Goal: Task Accomplishment & Management: Manage account settings

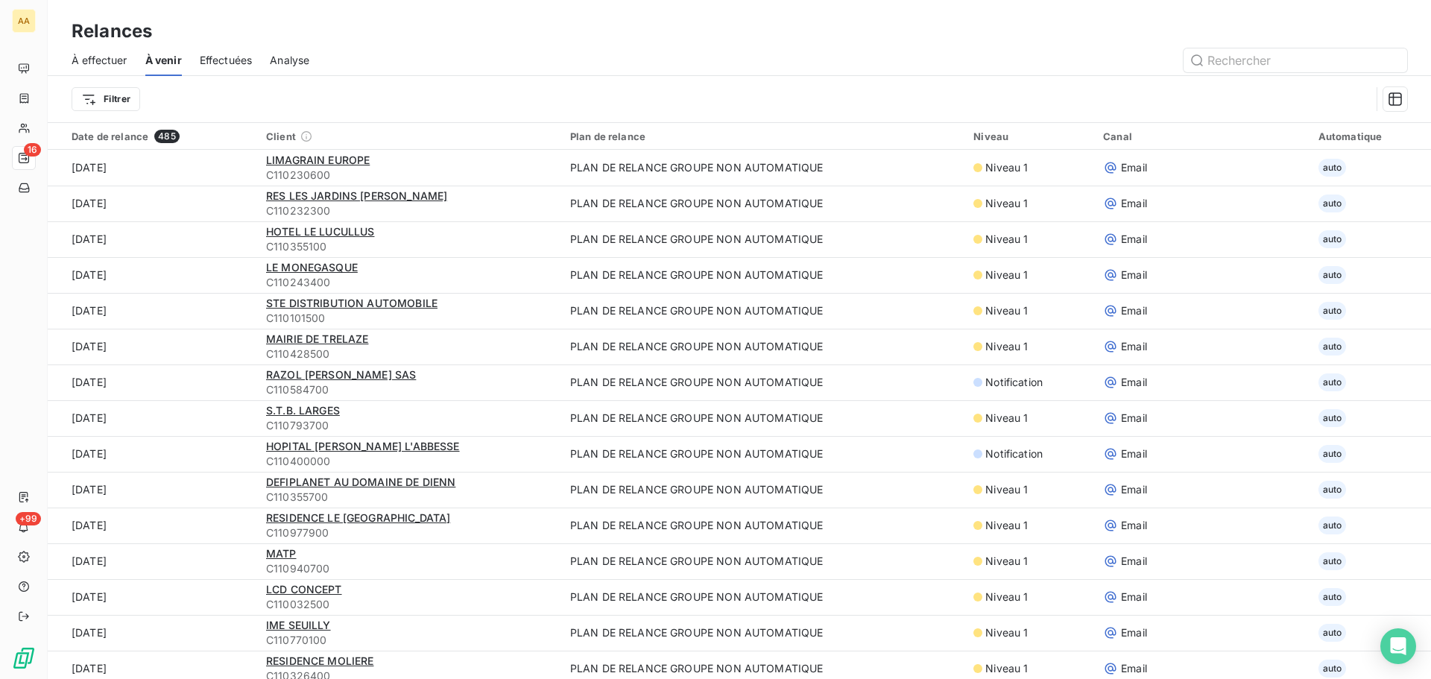
scroll to position [149, 0]
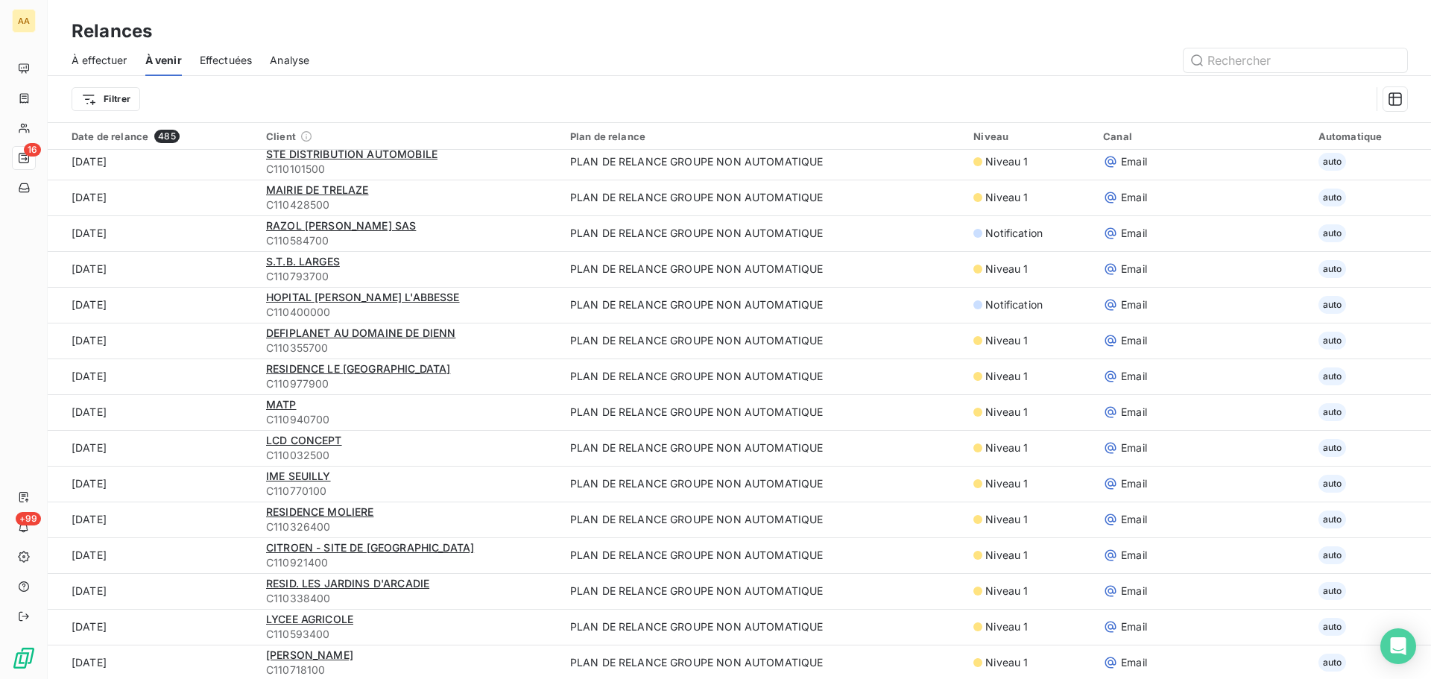
click at [91, 63] on span "À effectuer" at bounding box center [100, 60] width 56 height 15
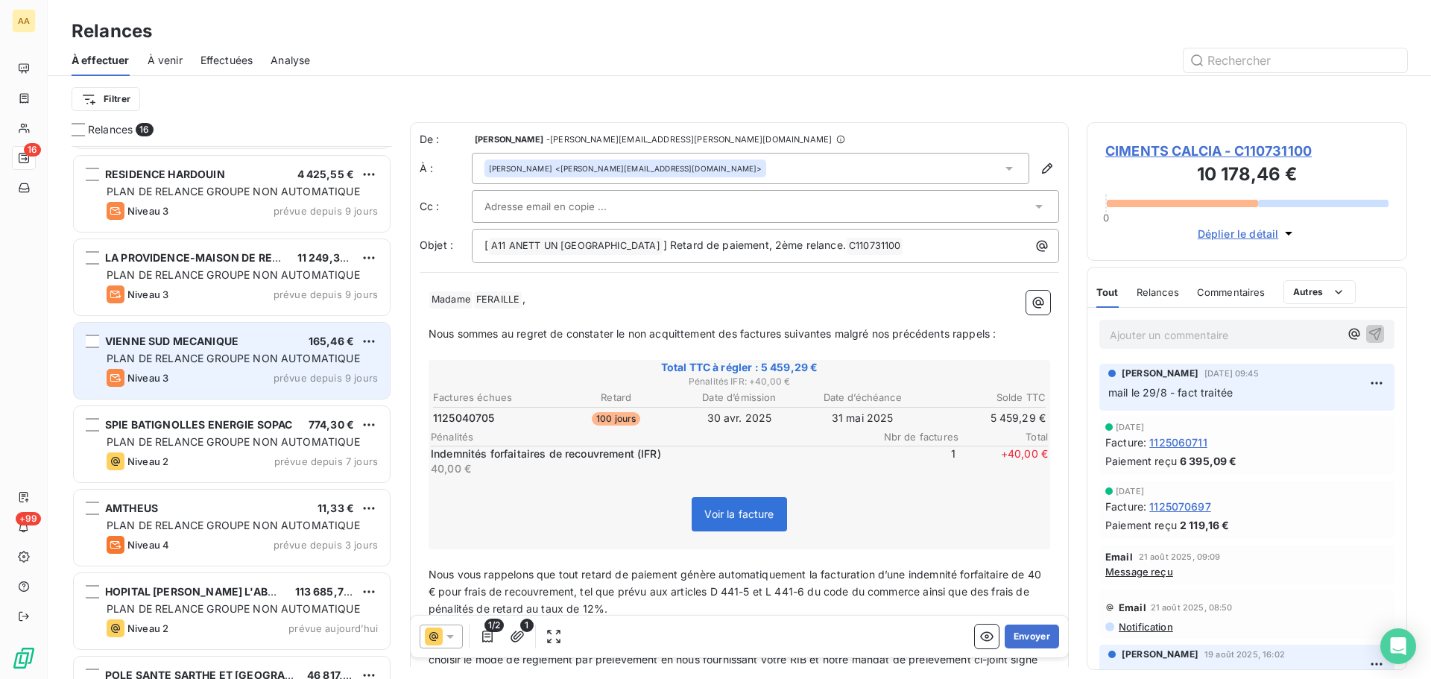
scroll to position [654, 0]
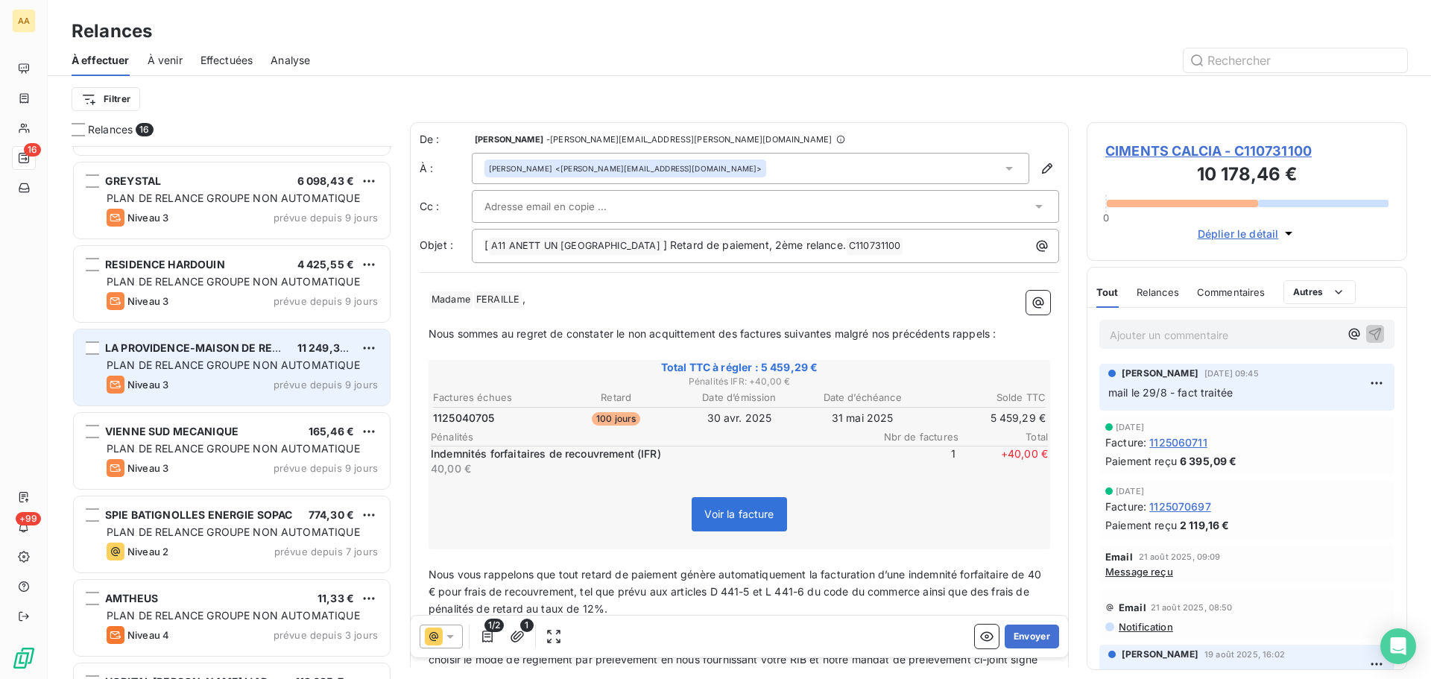
click at [220, 356] on div "LA PROVIDENCE-MAISON DE RETRA 11 249,34 € PLAN DE RELANCE GROUPE NON AUTOMATIQU…" at bounding box center [232, 367] width 316 height 76
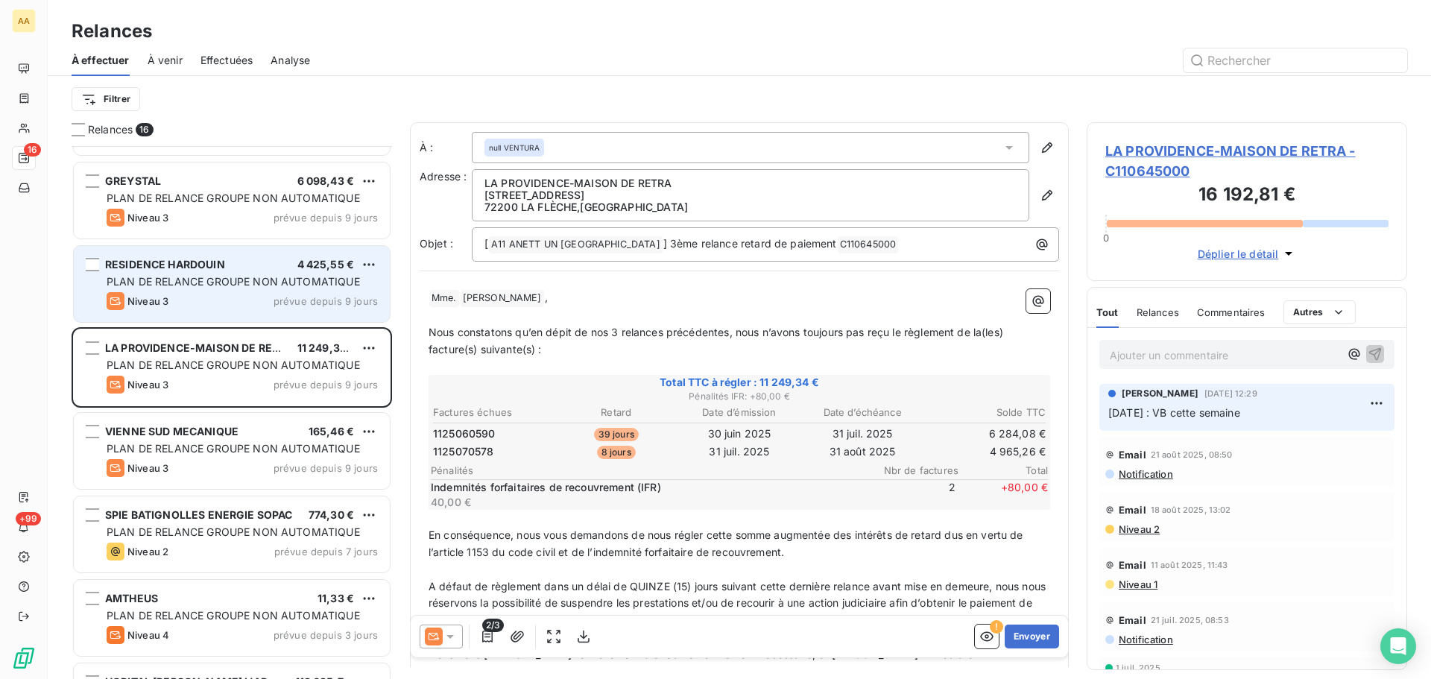
click at [173, 281] on span "PLAN DE RELANCE GROUPE NON AUTOMATIQUE" at bounding box center [233, 281] width 253 height 13
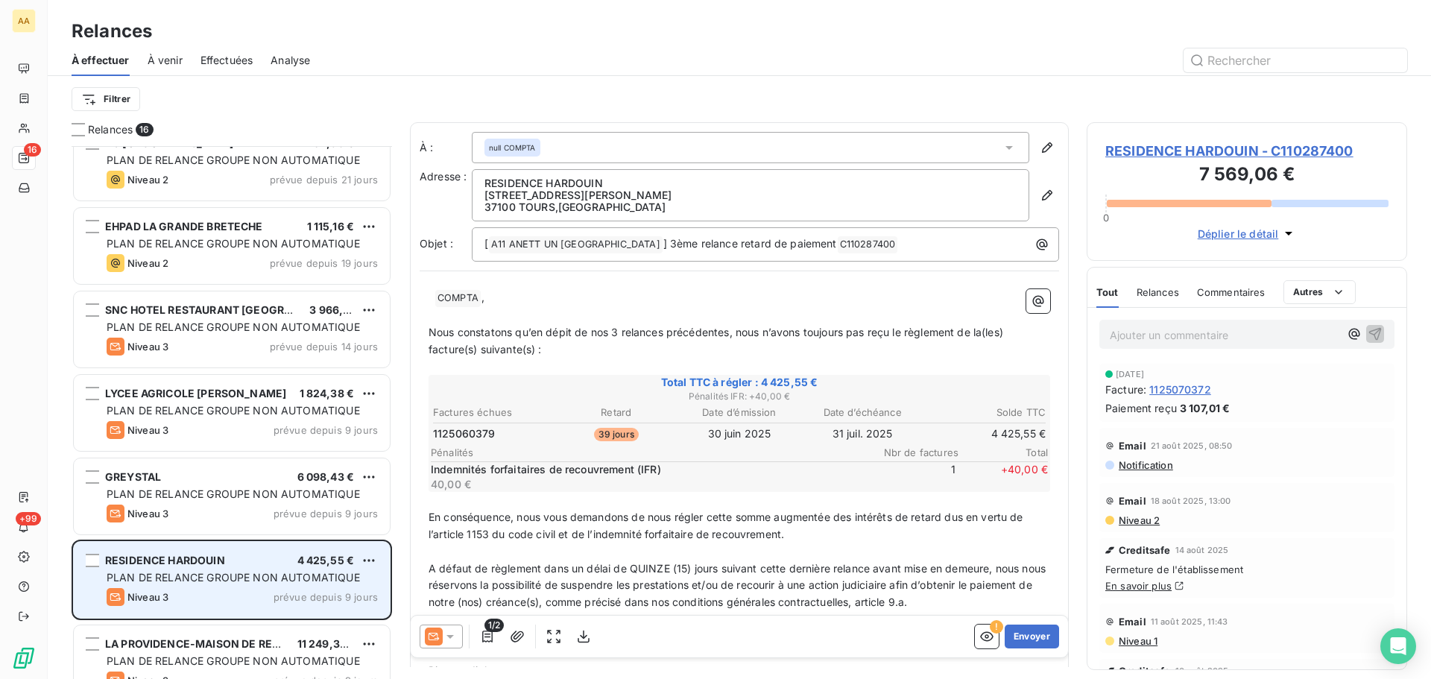
scroll to position [356, 0]
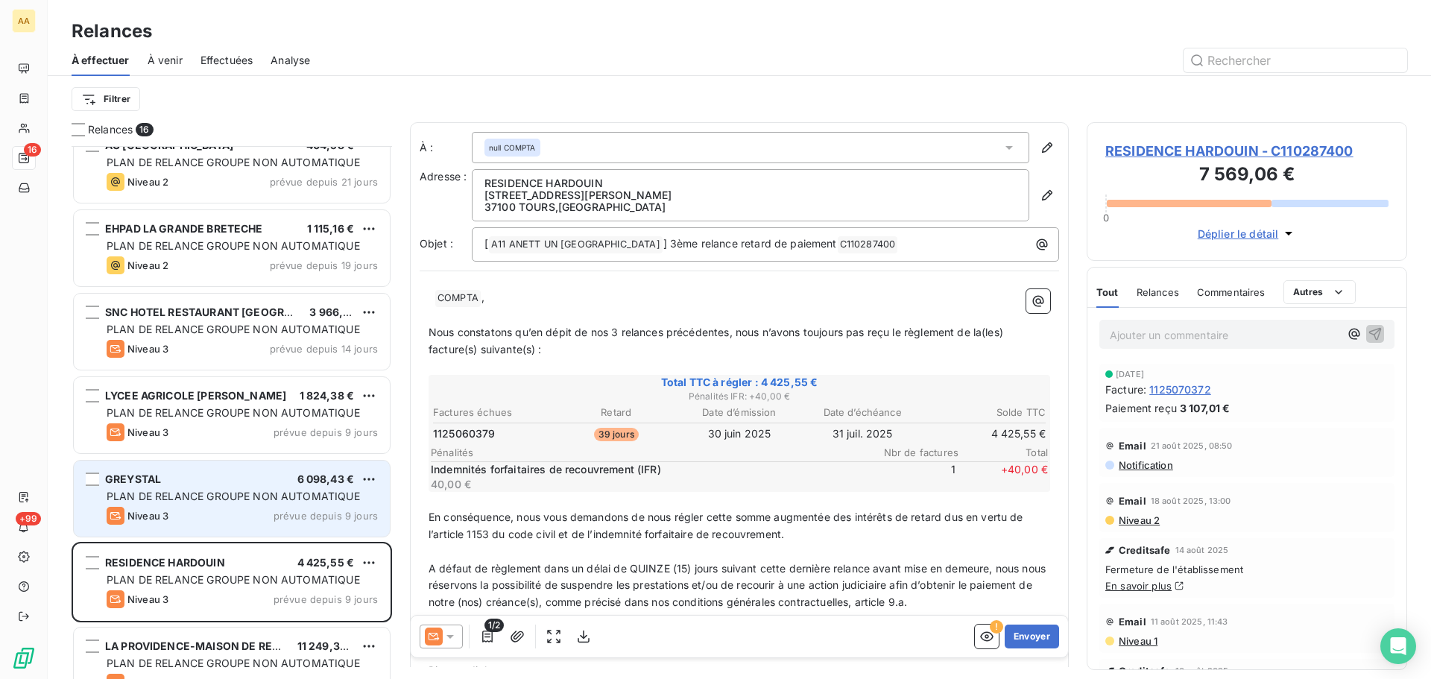
click at [218, 504] on div "GREYSTAL 6 098,43 € PLAN DE RELANCE GROUPE NON AUTOMATIQUE Niveau 3 prévue depu…" at bounding box center [232, 499] width 316 height 76
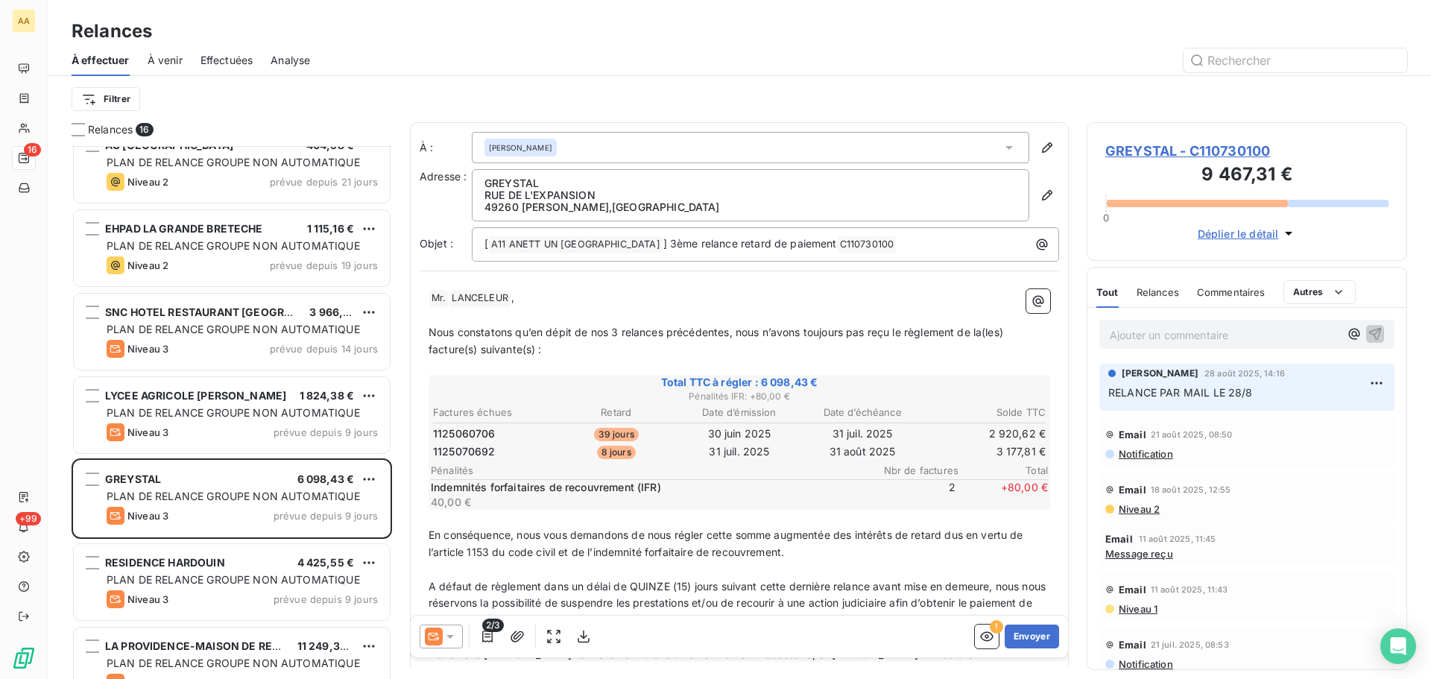
click at [1164, 330] on p "Ajouter un commentaire ﻿" at bounding box center [1225, 335] width 230 height 19
click at [1147, 344] on div "NP" at bounding box center [1246, 334] width 295 height 28
drag, startPoint x: 1136, startPoint y: 334, endPoint x: 1043, endPoint y: 332, distance: 93.2
click at [1043, 332] on div "Relances 16 CIMENTS CALCIA 5 459,29 € PLAN DE RELANCE GROUPE NON AUTOMATIQUE Ni…" at bounding box center [739, 400] width 1383 height 557
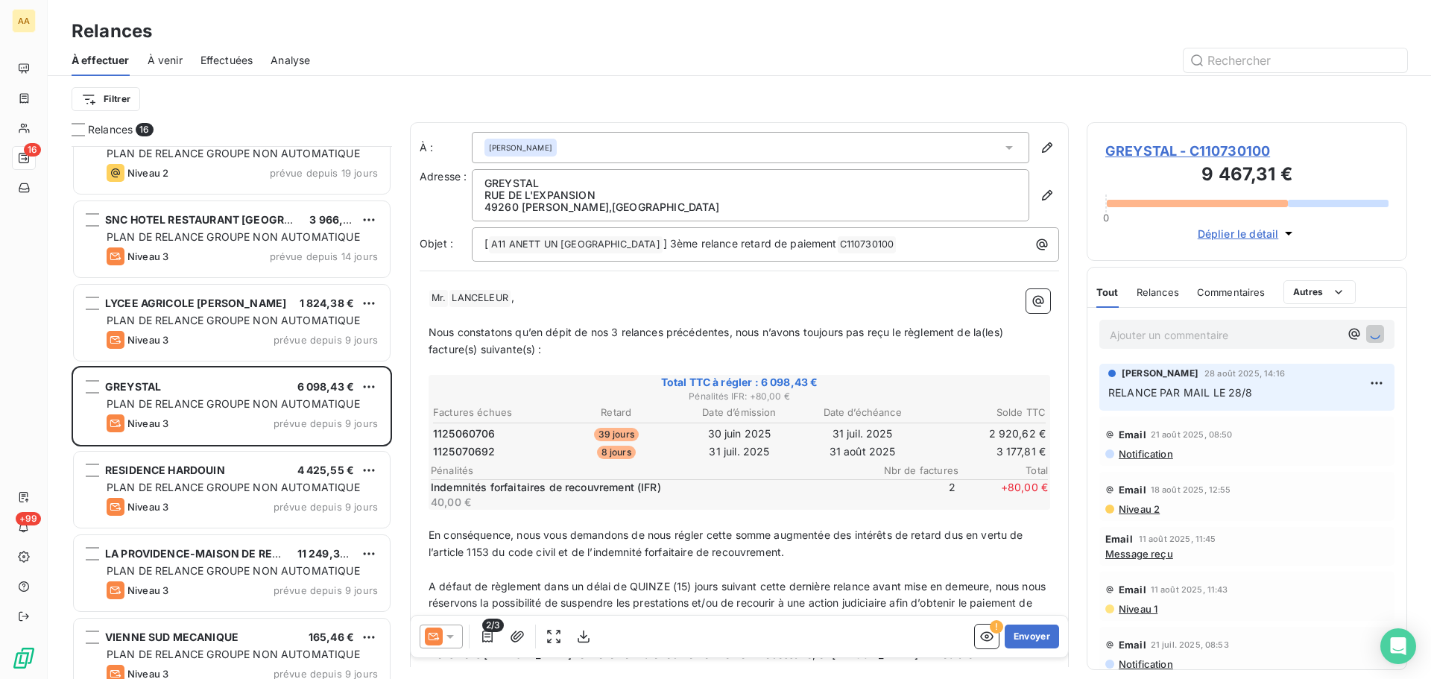
scroll to position [505, 0]
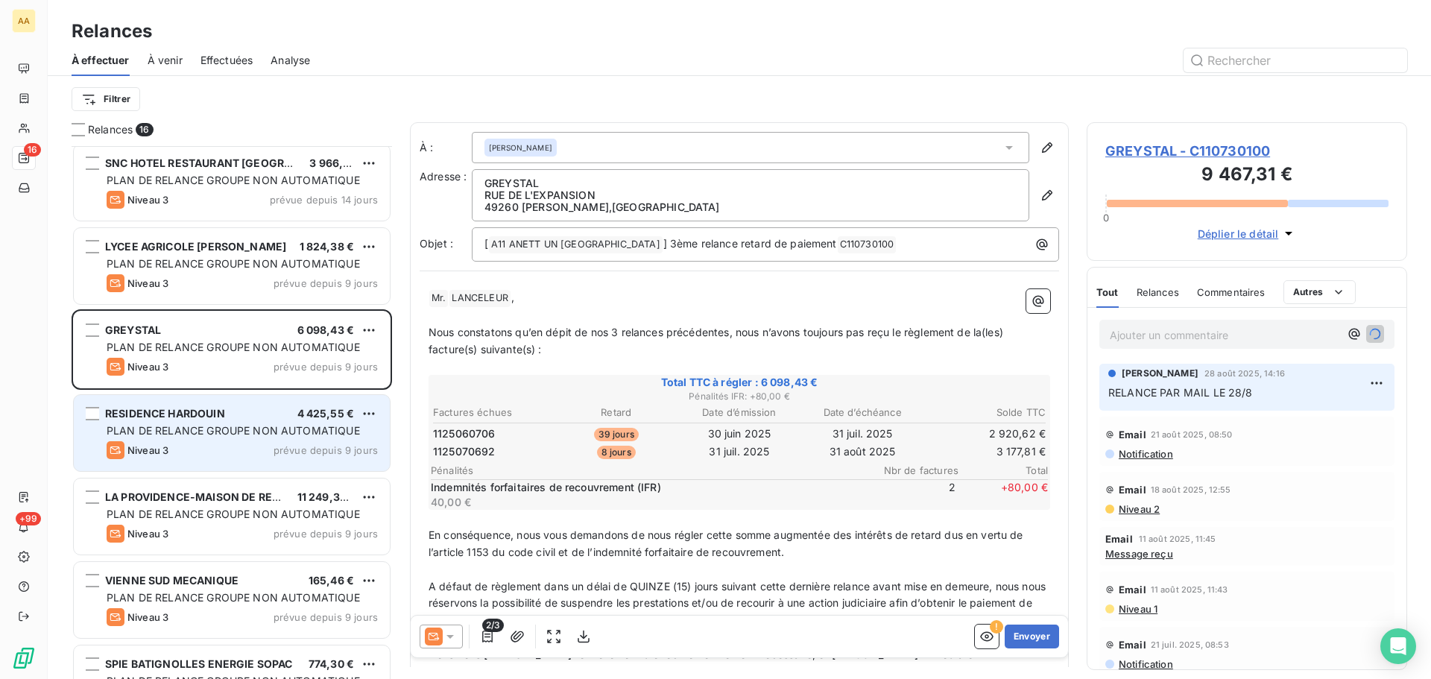
click at [279, 415] on div "RESIDENCE HARDOUIN 4 425,55 €" at bounding box center [242, 413] width 271 height 13
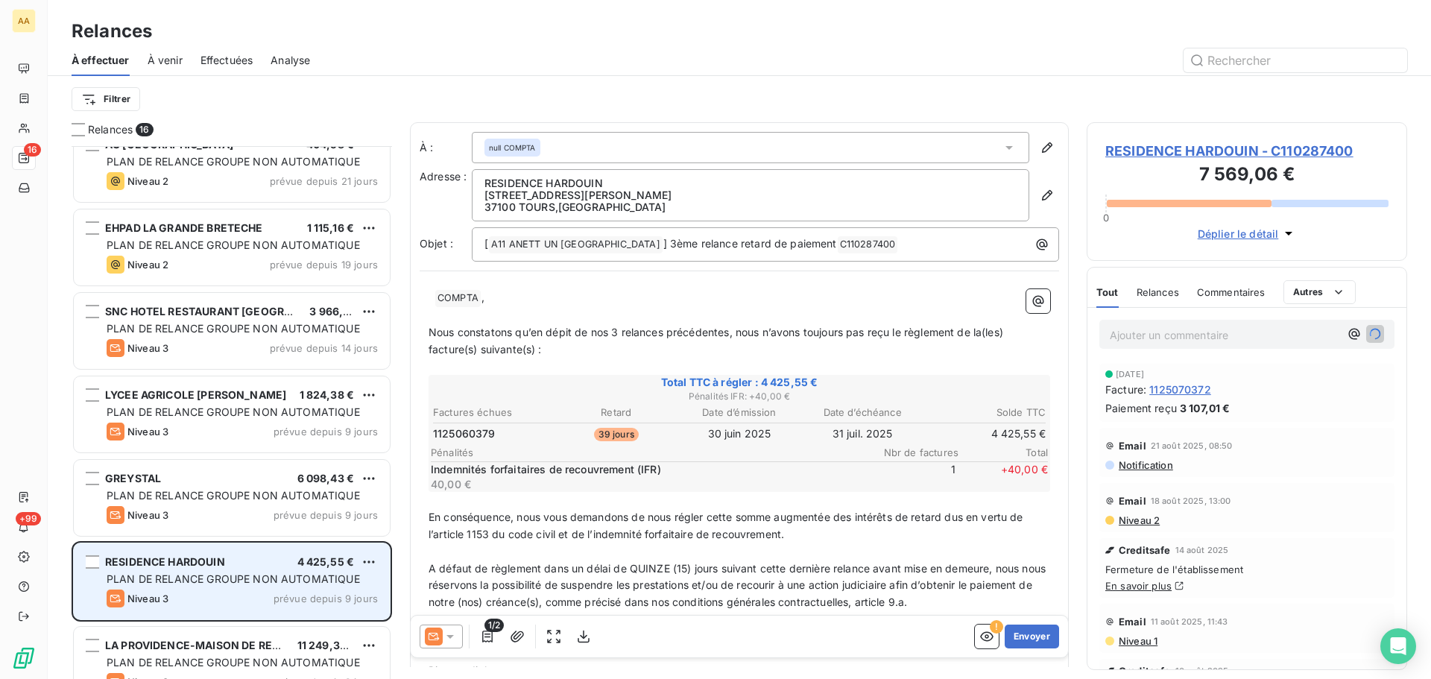
scroll to position [356, 0]
click at [265, 411] on span "PLAN DE RELANCE GROUPE NON AUTOMATIQUE" at bounding box center [233, 412] width 253 height 13
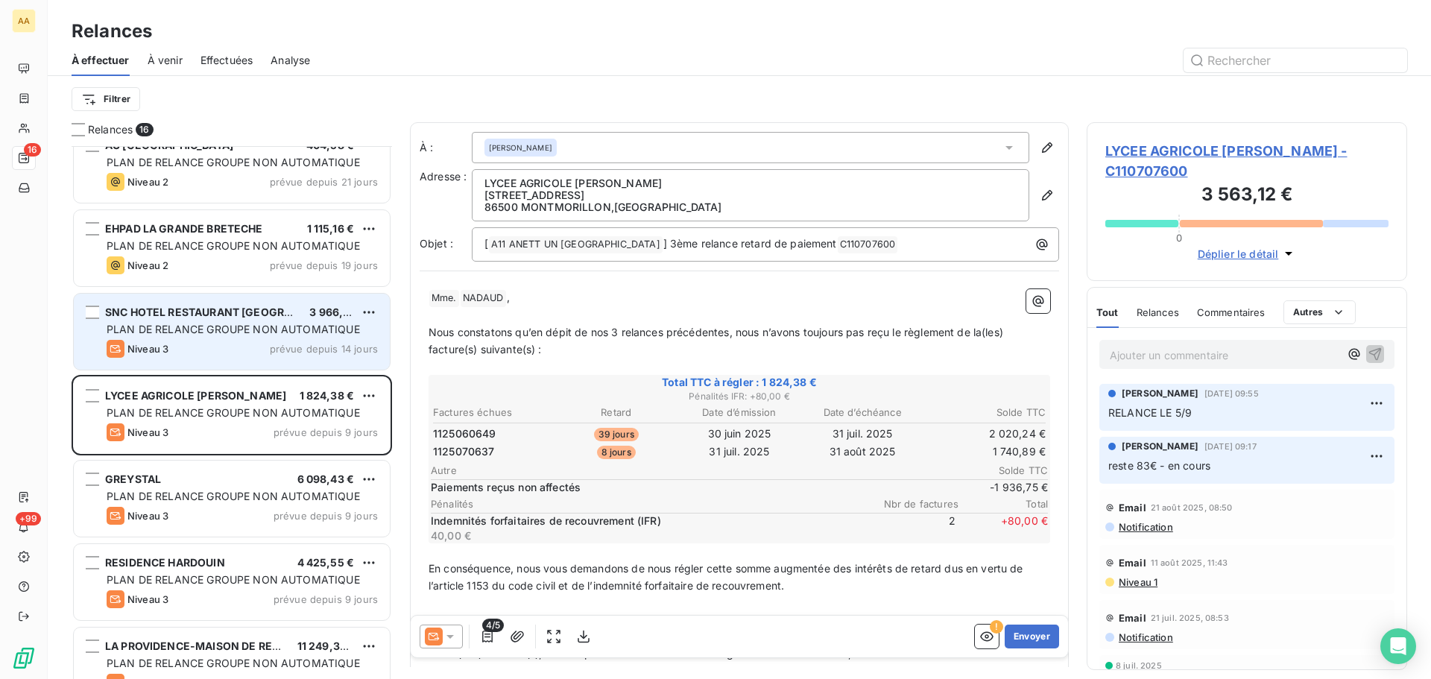
click at [191, 335] on span "PLAN DE RELANCE GROUPE NON AUTOMATIQUE" at bounding box center [233, 329] width 253 height 13
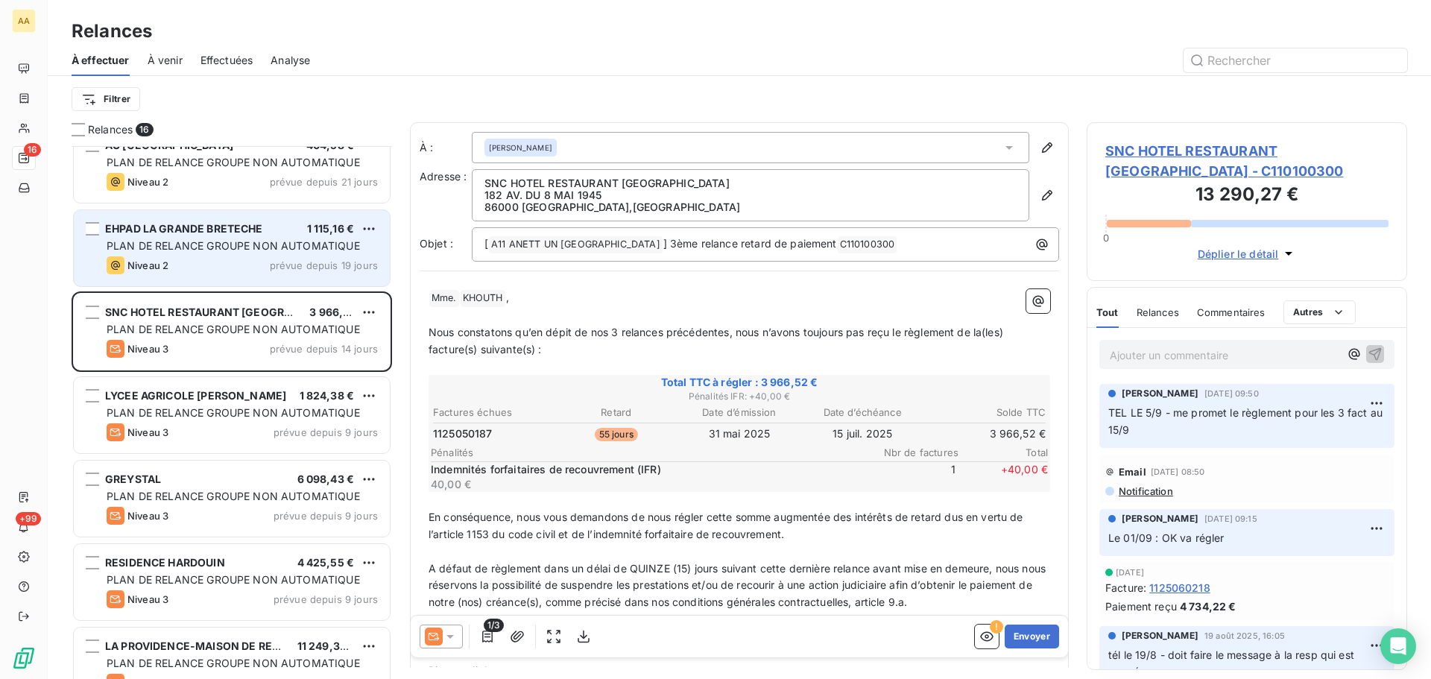
click at [210, 258] on div "Niveau 2 prévue depuis 19 jours" at bounding box center [242, 265] width 271 height 18
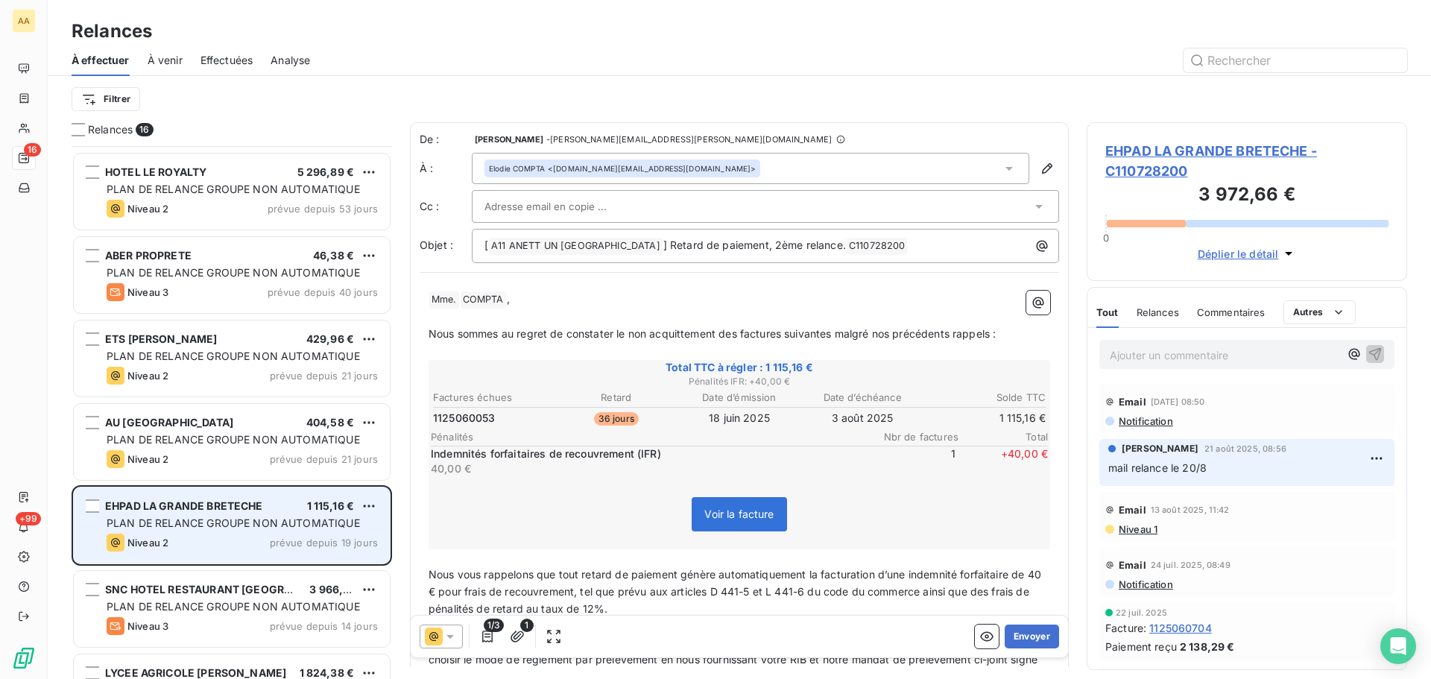
scroll to position [58, 0]
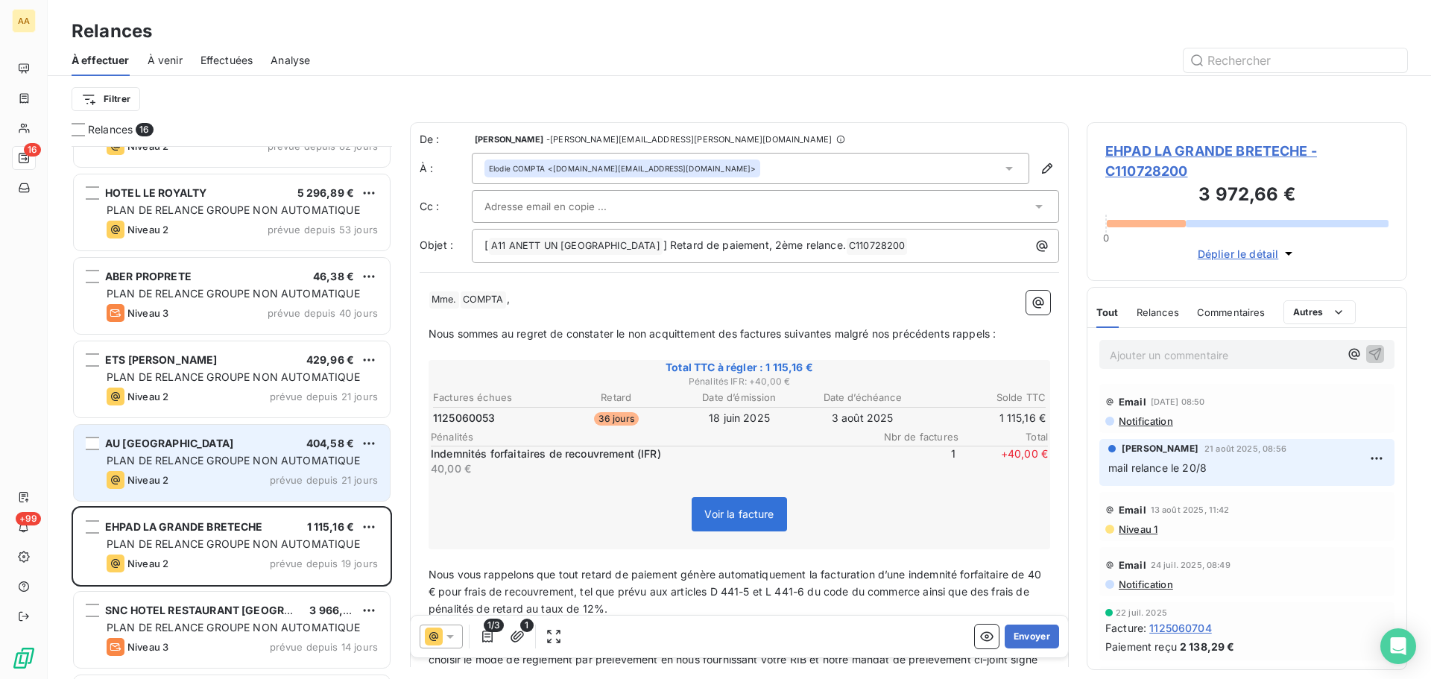
click at [219, 461] on span "PLAN DE RELANCE GROUPE NON AUTOMATIQUE" at bounding box center [233, 460] width 253 height 13
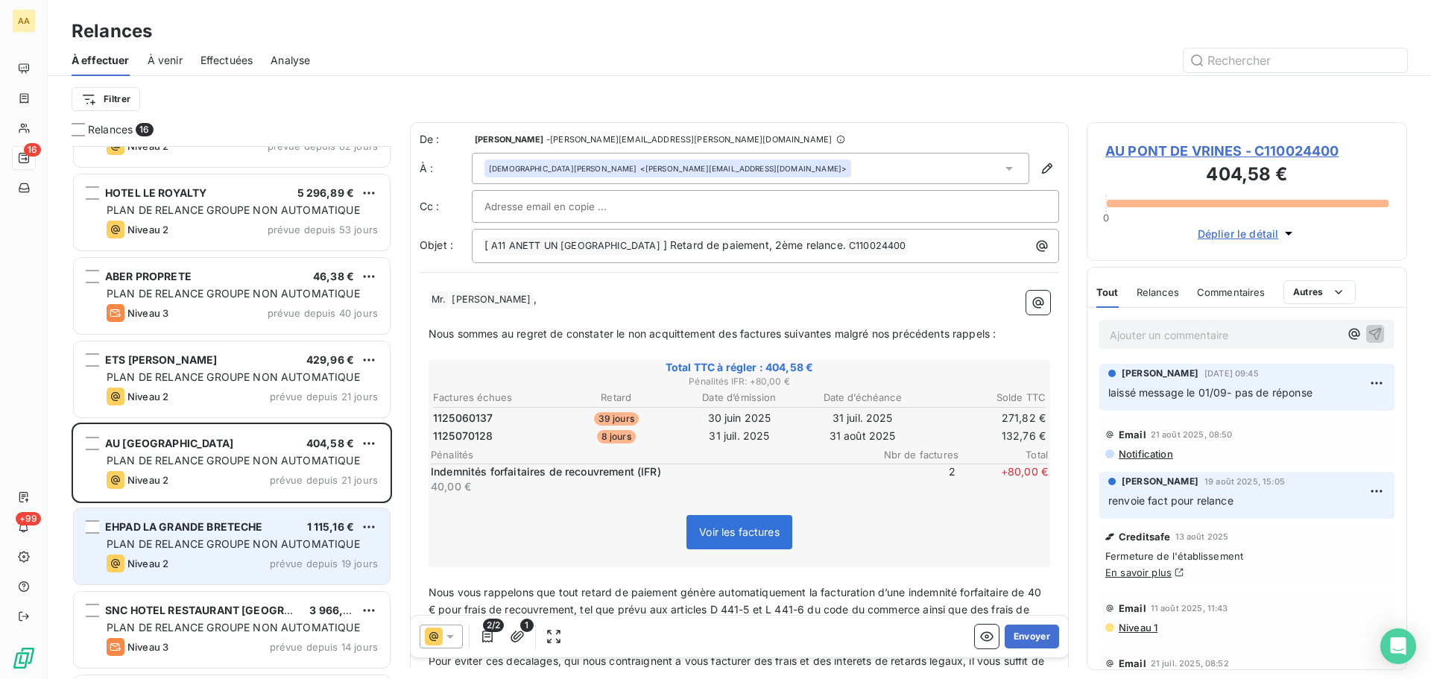
click at [198, 550] on div "PLAN DE RELANCE GROUPE NON AUTOMATIQUE" at bounding box center [242, 544] width 271 height 15
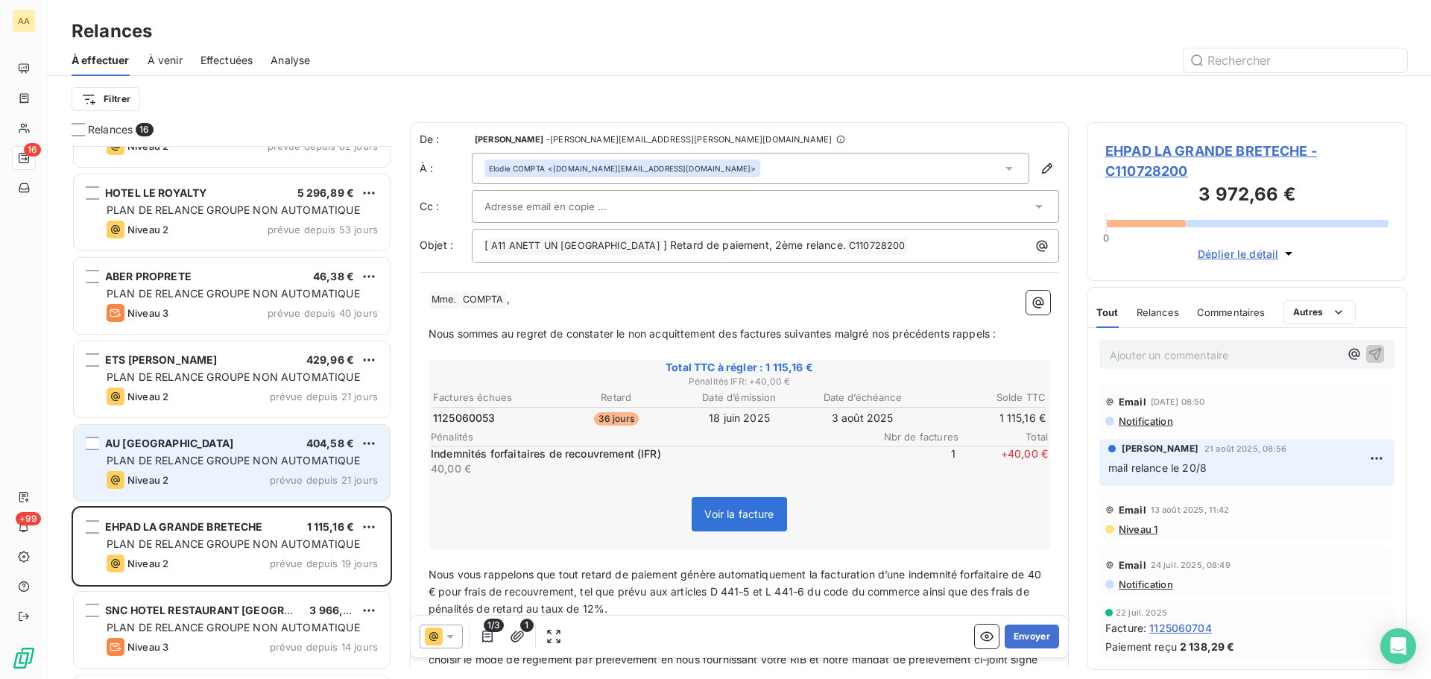
click at [250, 450] on div "AU [GEOGRAPHIC_DATA] 404,58 € PLAN DE RELANCE GROUPE NON AUTOMATIQUE Niveau 2 p…" at bounding box center [232, 463] width 316 height 76
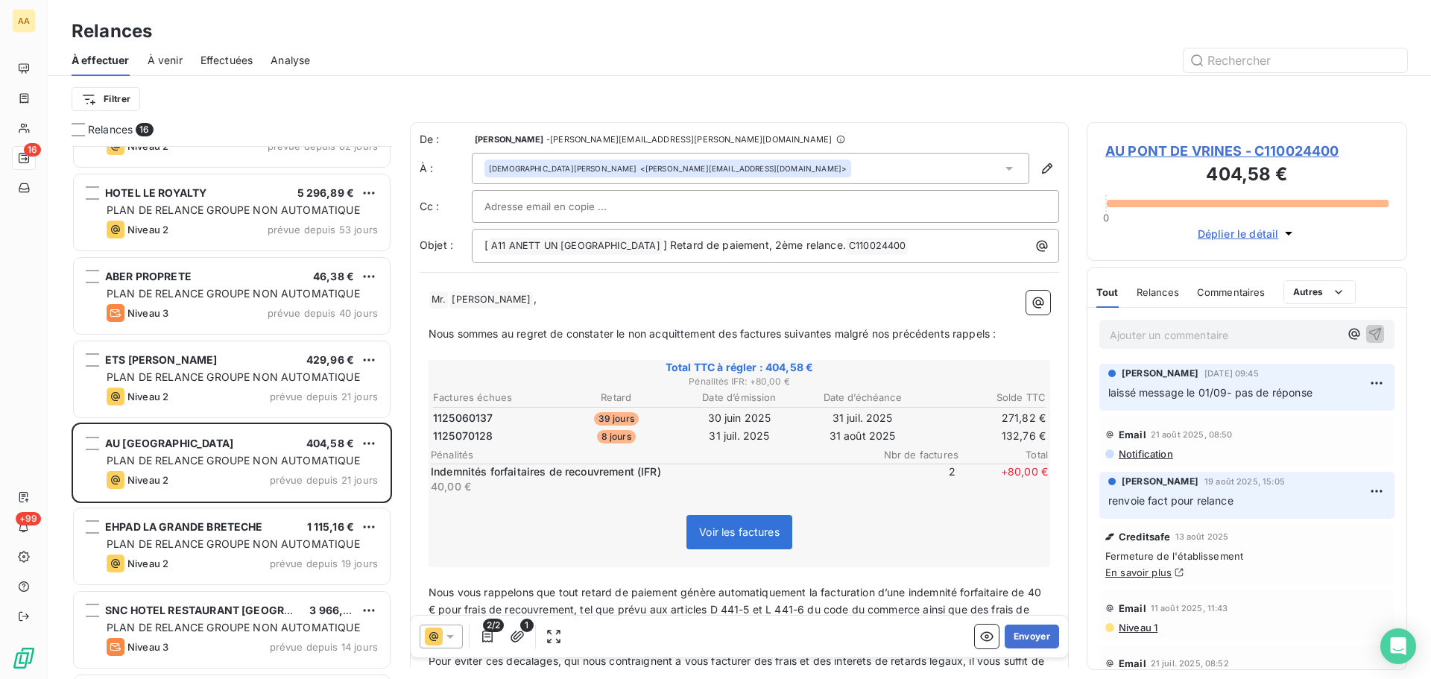
click at [1141, 337] on p "Ajouter un commentaire ﻿" at bounding box center [1225, 335] width 230 height 19
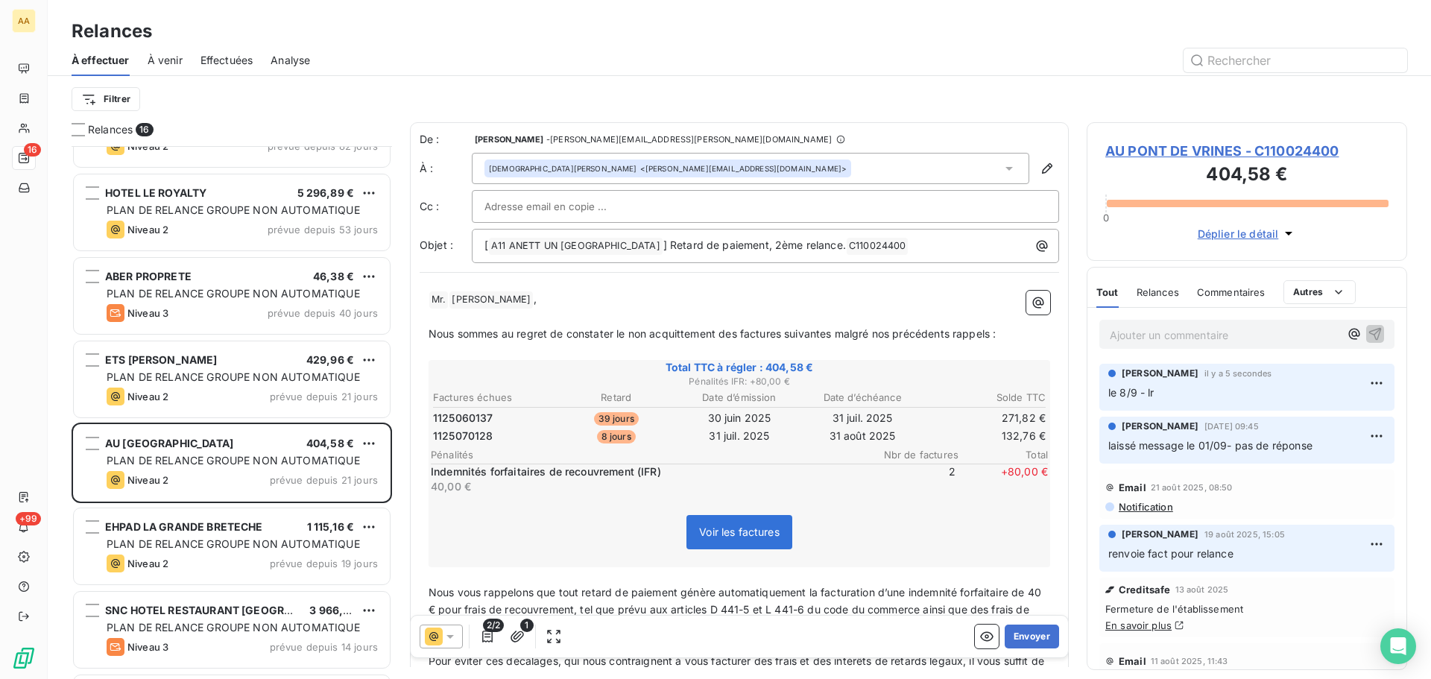
click at [1166, 390] on p "le 8/9 - lr" at bounding box center [1246, 393] width 277 height 17
click at [1365, 381] on html "AA 16 +99 Relances À effectuer À venir Effectuées Analyse Filtrer Relances 16 C…" at bounding box center [715, 339] width 1431 height 679
click at [1304, 414] on div "Editer" at bounding box center [1329, 416] width 83 height 24
click at [1169, 395] on p "le 8/9 - lr" at bounding box center [1236, 393] width 256 height 17
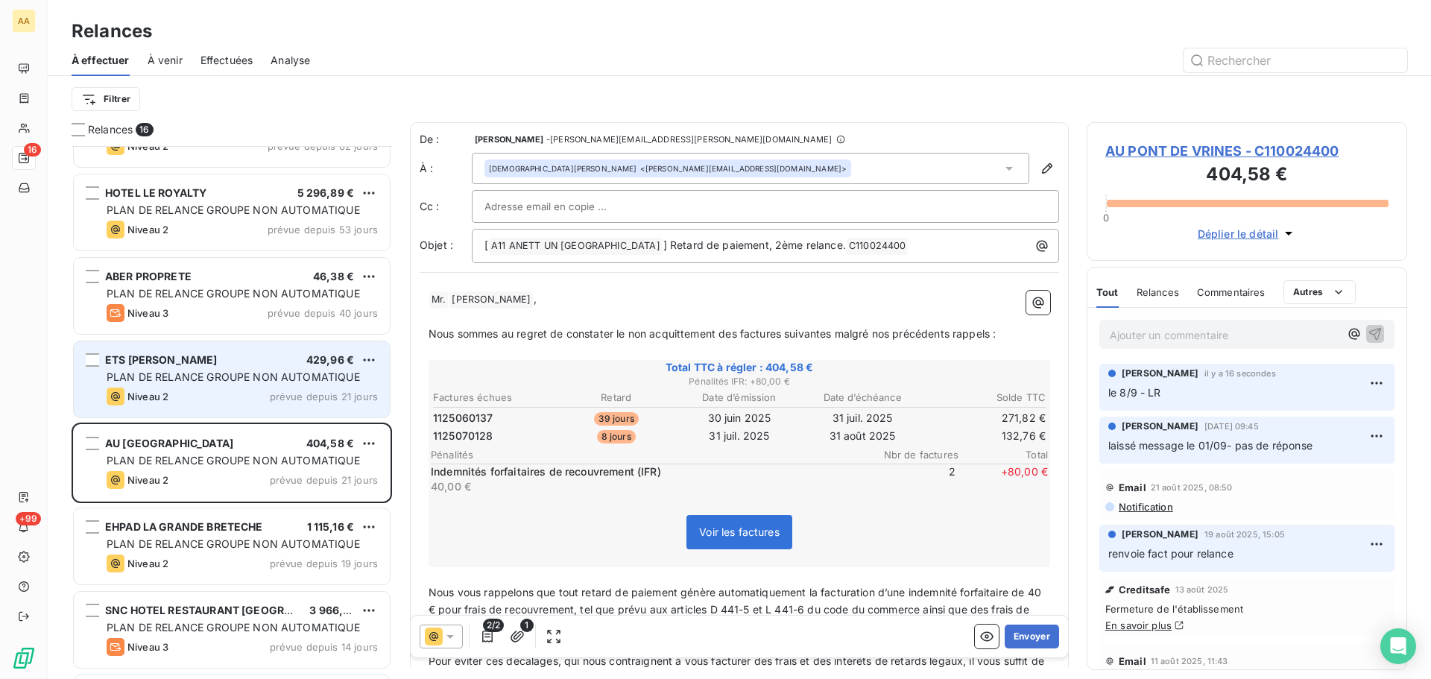
click at [231, 349] on div "ETS [PERSON_NAME] 429,96 € PLAN DE RELANCE GROUPE NON AUTOMATIQUE Niveau 2 prév…" at bounding box center [232, 379] width 316 height 76
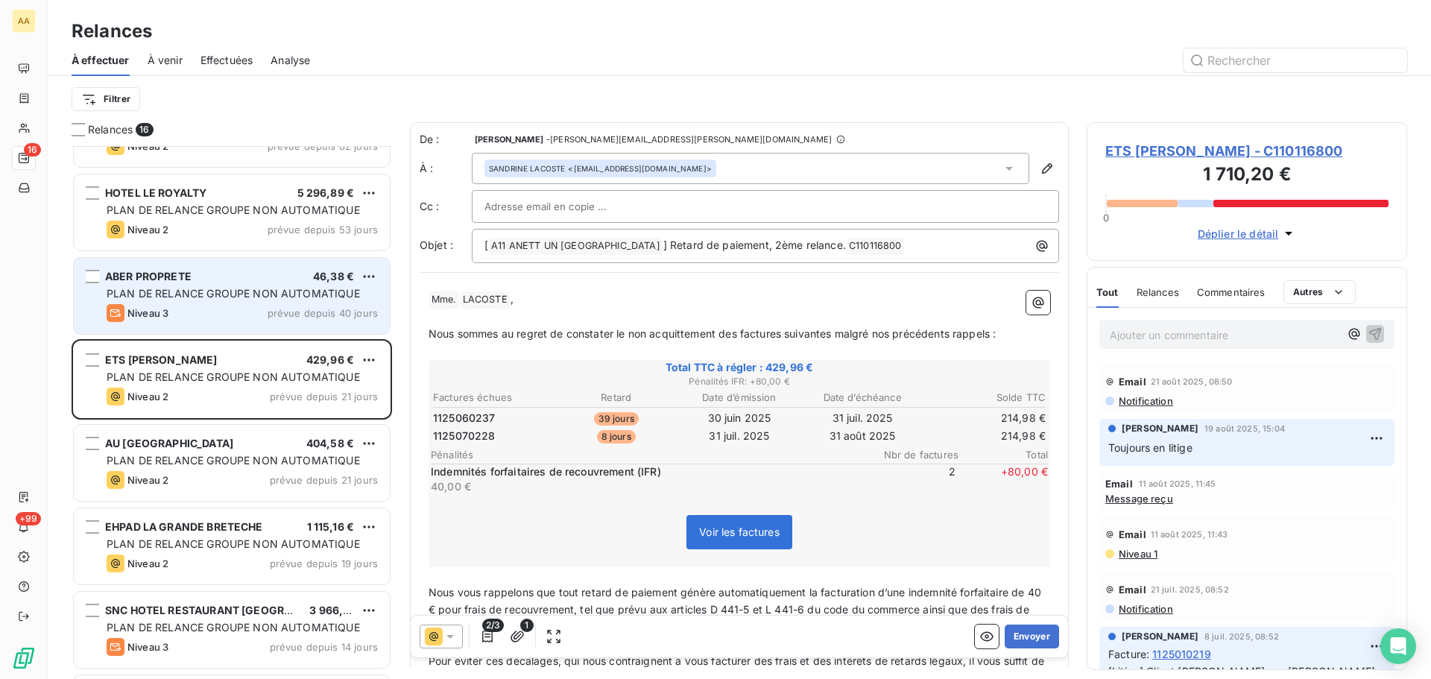
click at [200, 287] on span "PLAN DE RELANCE GROUPE NON AUTOMATIQUE" at bounding box center [233, 293] width 253 height 13
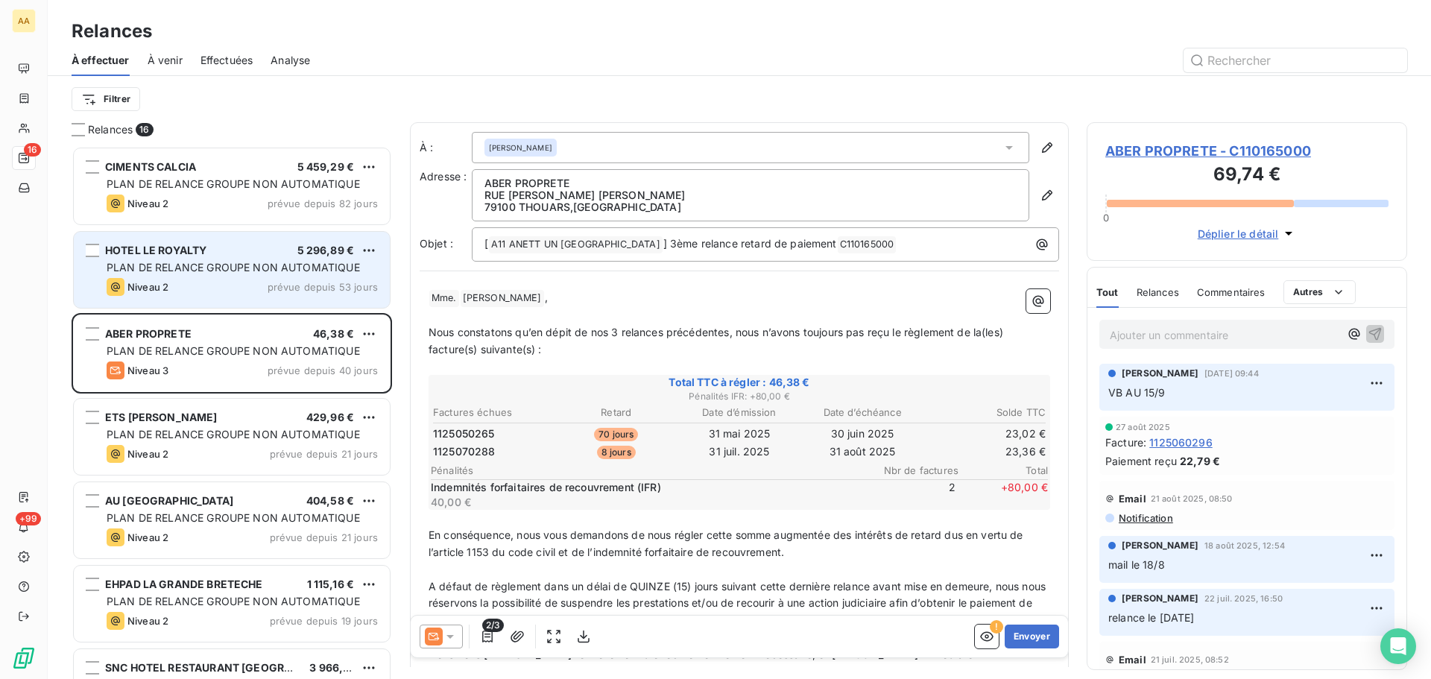
click at [185, 255] on span "HOTEL LE ROYALTY" at bounding box center [155, 250] width 101 height 13
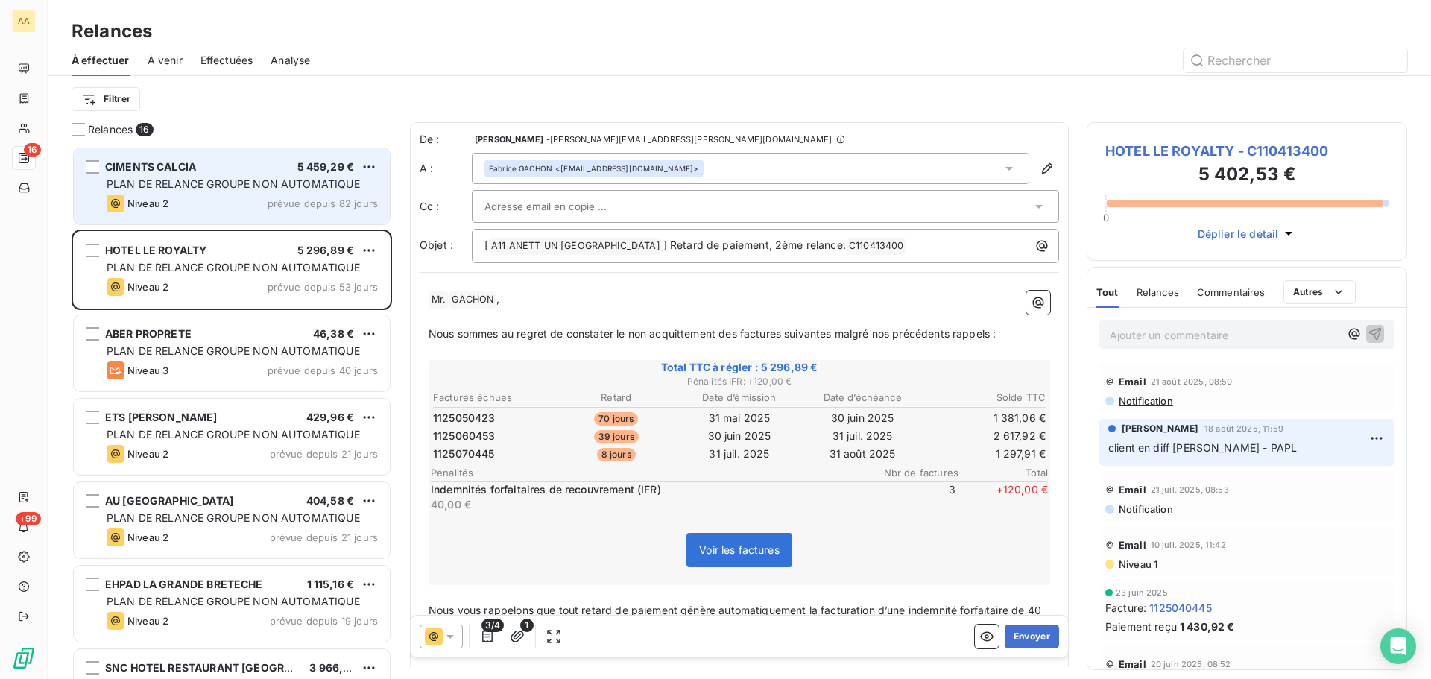
click at [186, 218] on div "CIMENTS CALCIA 5 459,29 € PLAN DE RELANCE GROUPE NON AUTOMATIQUE Niveau 2 prévu…" at bounding box center [232, 186] width 316 height 76
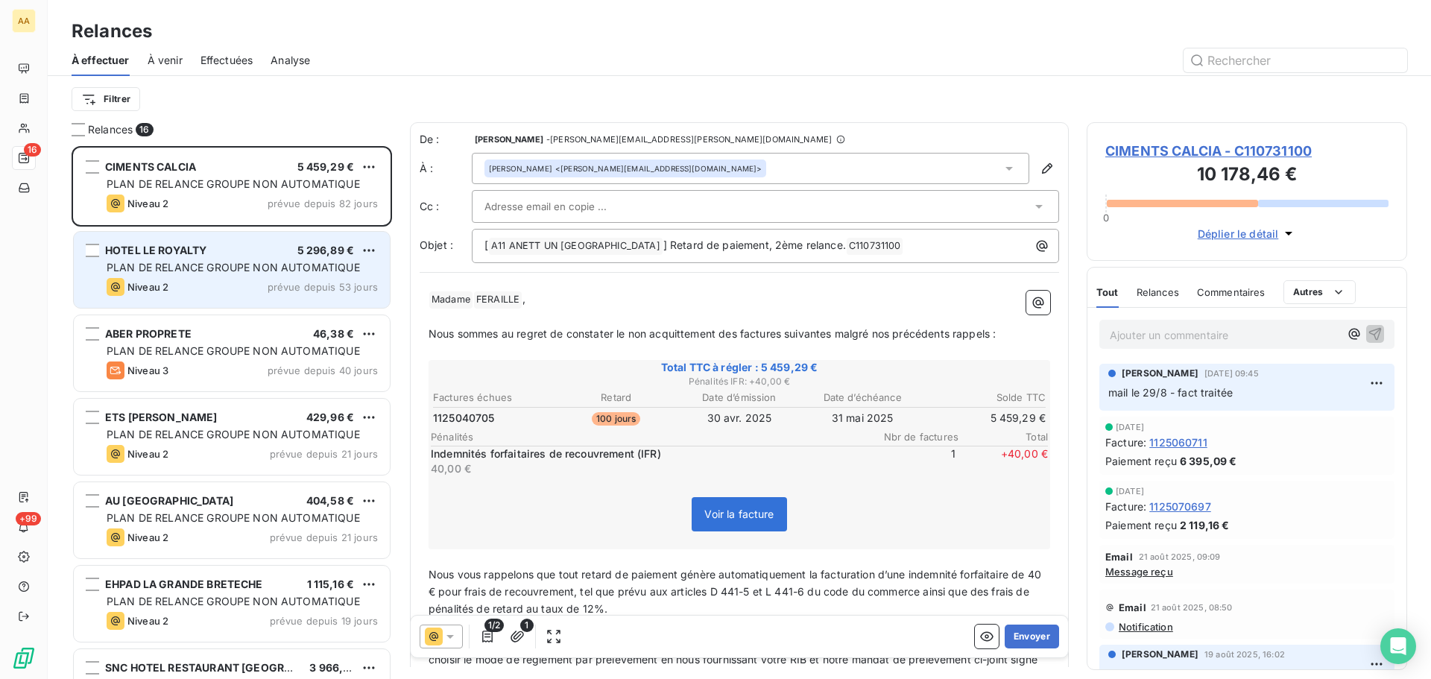
click at [224, 261] on span "PLAN DE RELANCE GROUPE NON AUTOMATIQUE" at bounding box center [233, 267] width 253 height 13
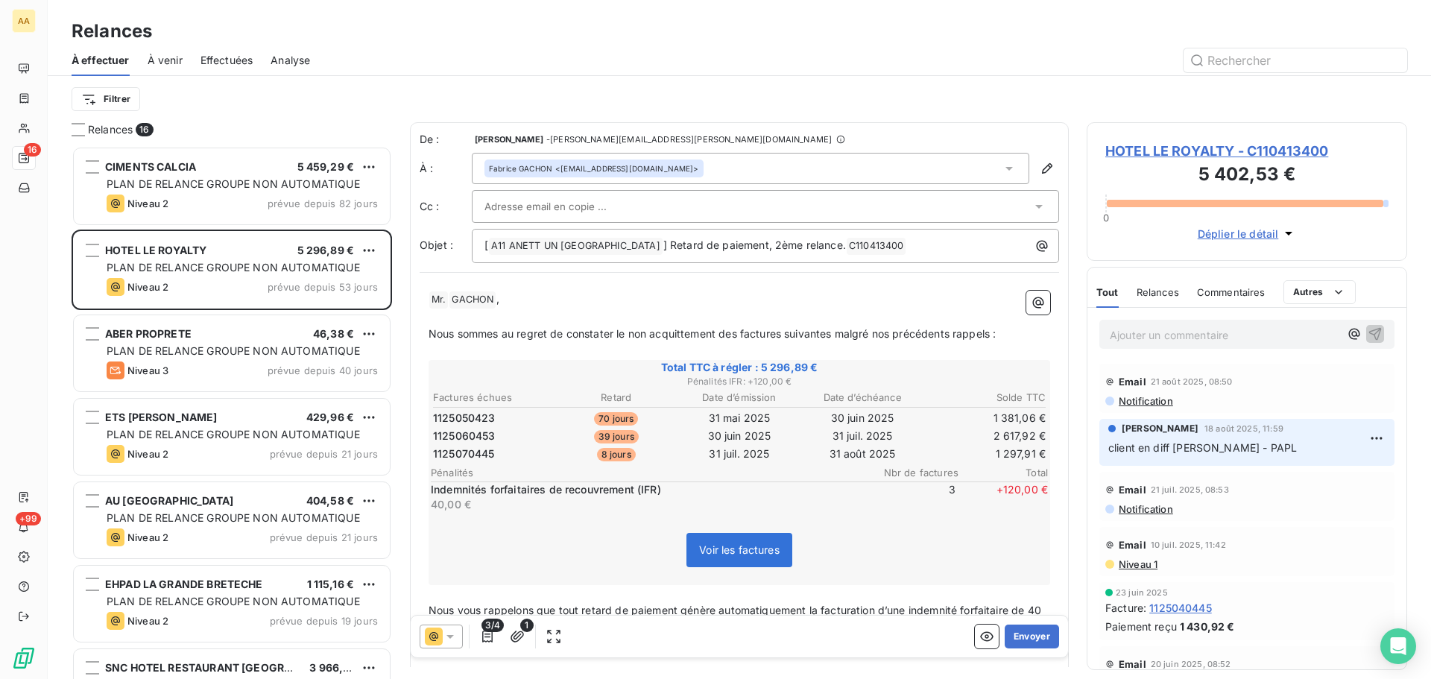
click at [168, 61] on span "À venir" at bounding box center [165, 60] width 35 height 15
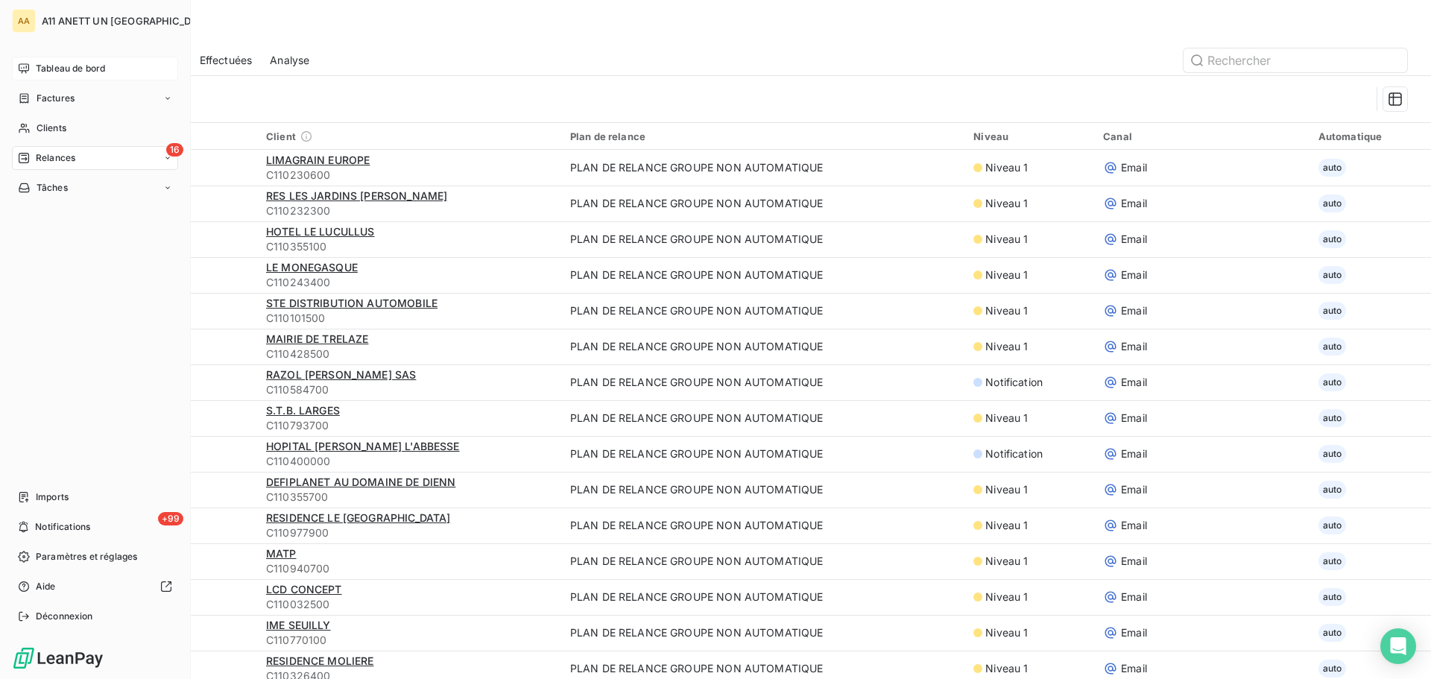
click at [73, 72] on span "Tableau de bord" at bounding box center [70, 68] width 69 height 13
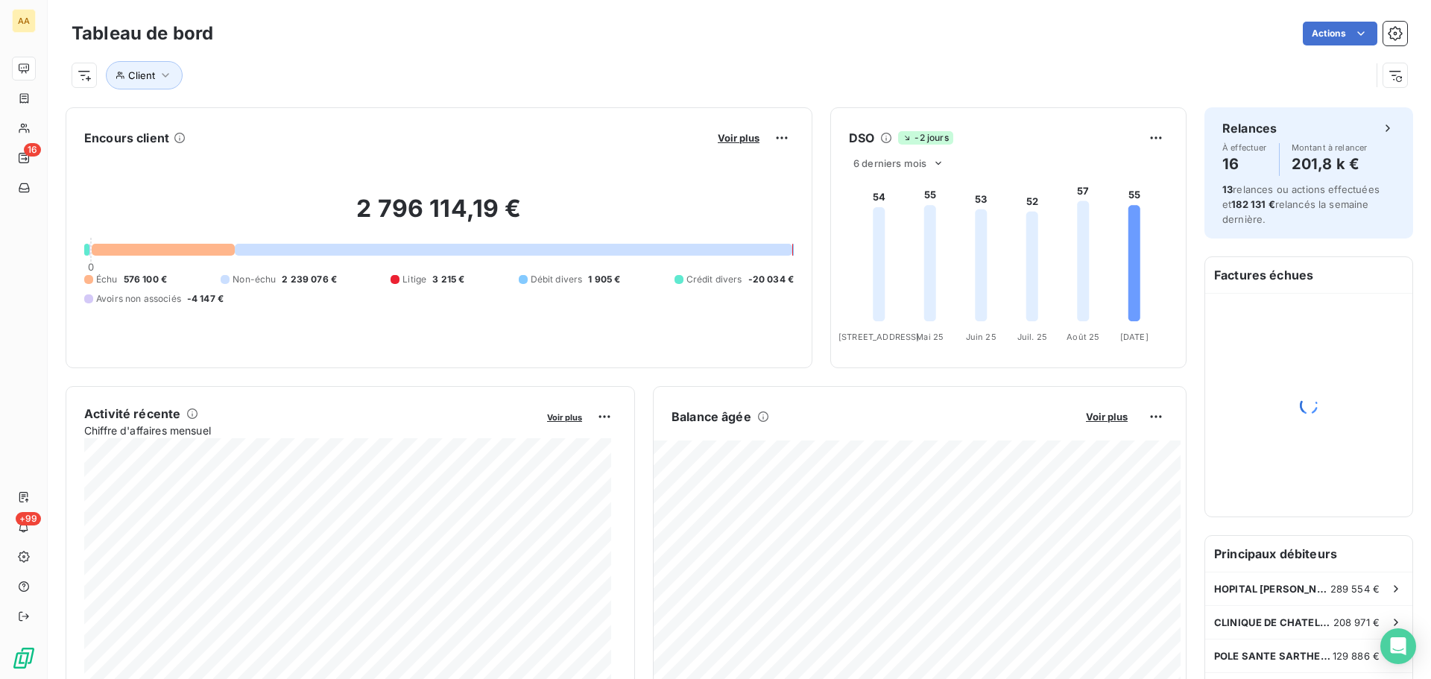
click at [1094, 423] on button "Voir plus" at bounding box center [1106, 416] width 51 height 13
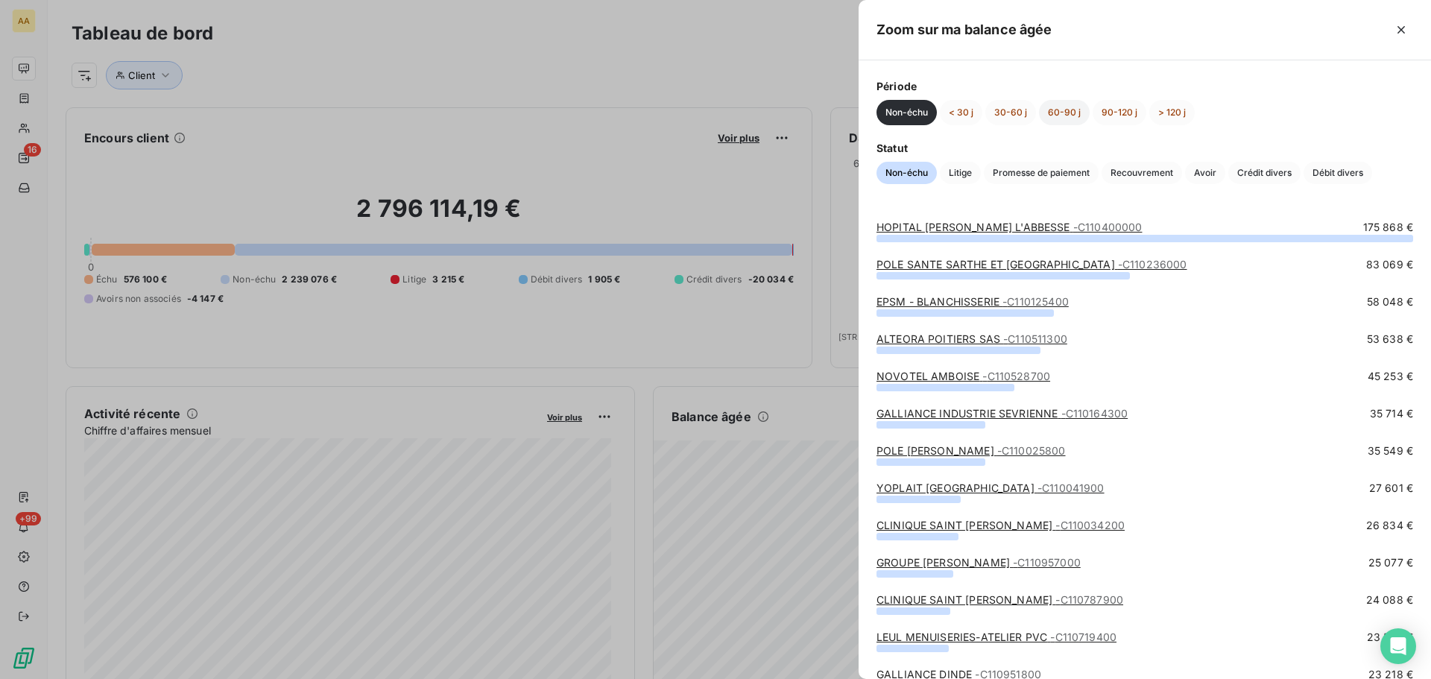
click at [1058, 110] on button "60-90 j" at bounding box center [1064, 112] width 51 height 25
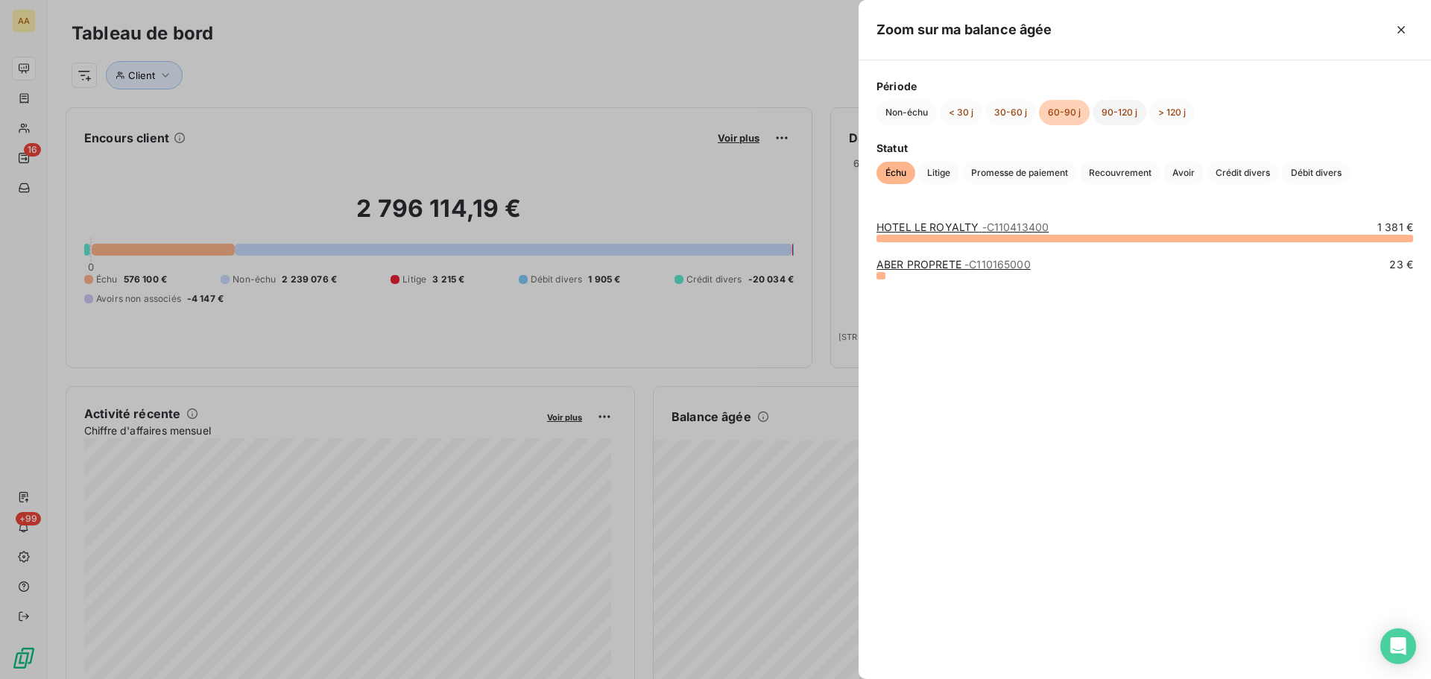
click at [1108, 110] on button "90-120 j" at bounding box center [1120, 112] width 54 height 25
click at [1000, 109] on button "30-60 j" at bounding box center [1010, 112] width 51 height 25
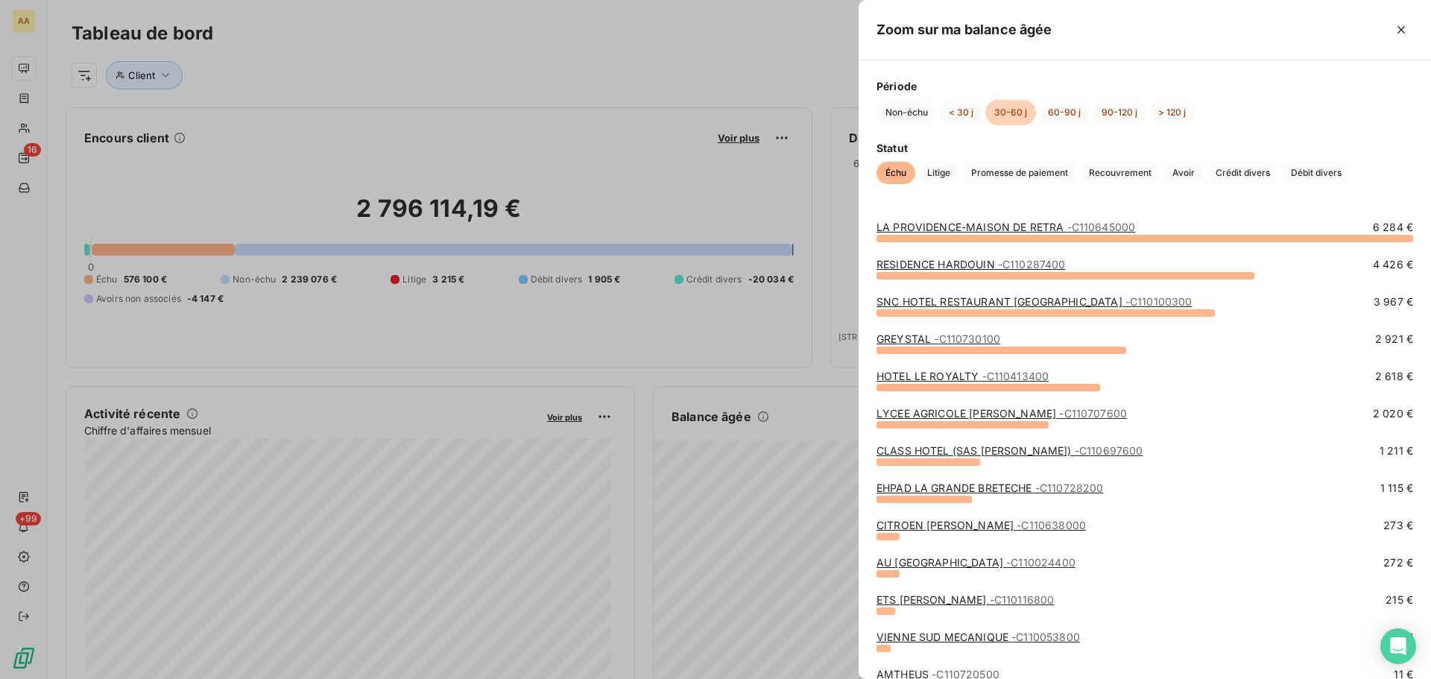
click at [958, 452] on link "CLASS HOTEL (SAS [PERSON_NAME]) - C110697600" at bounding box center [1009, 450] width 266 height 13
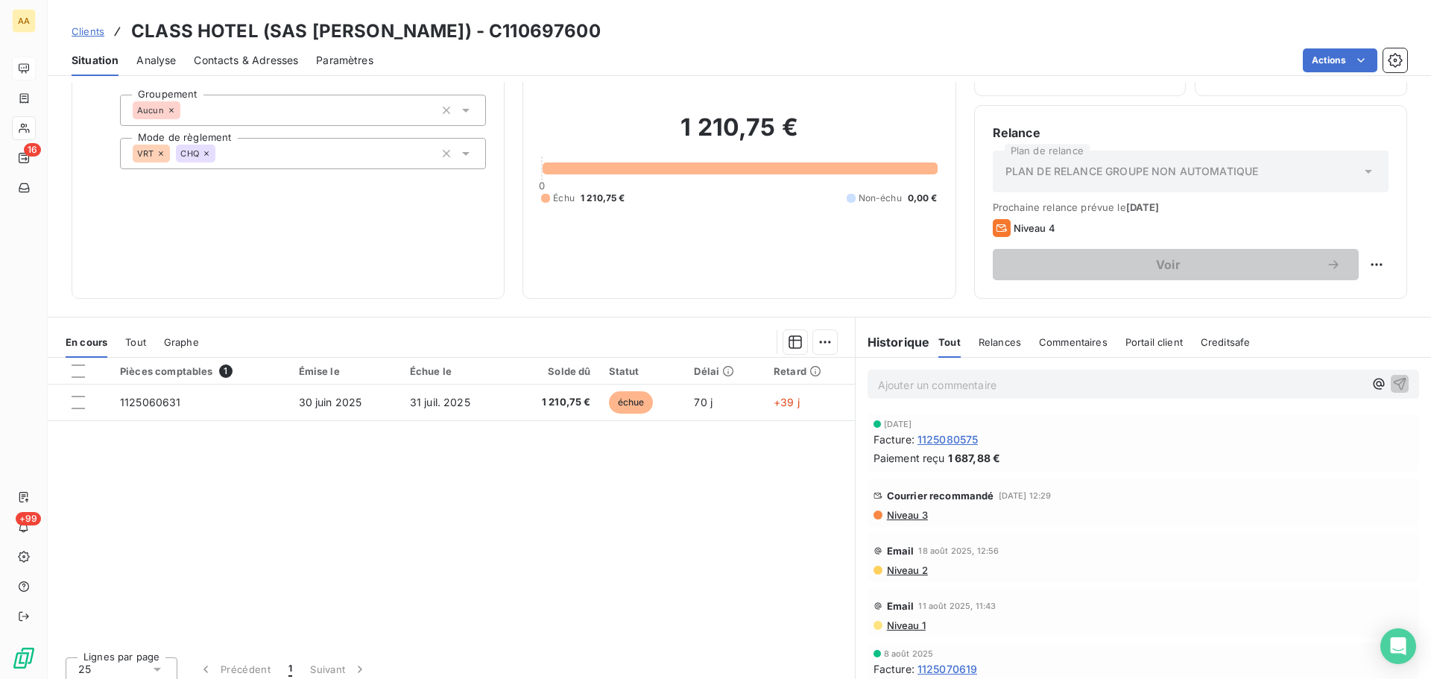
scroll to position [101, 0]
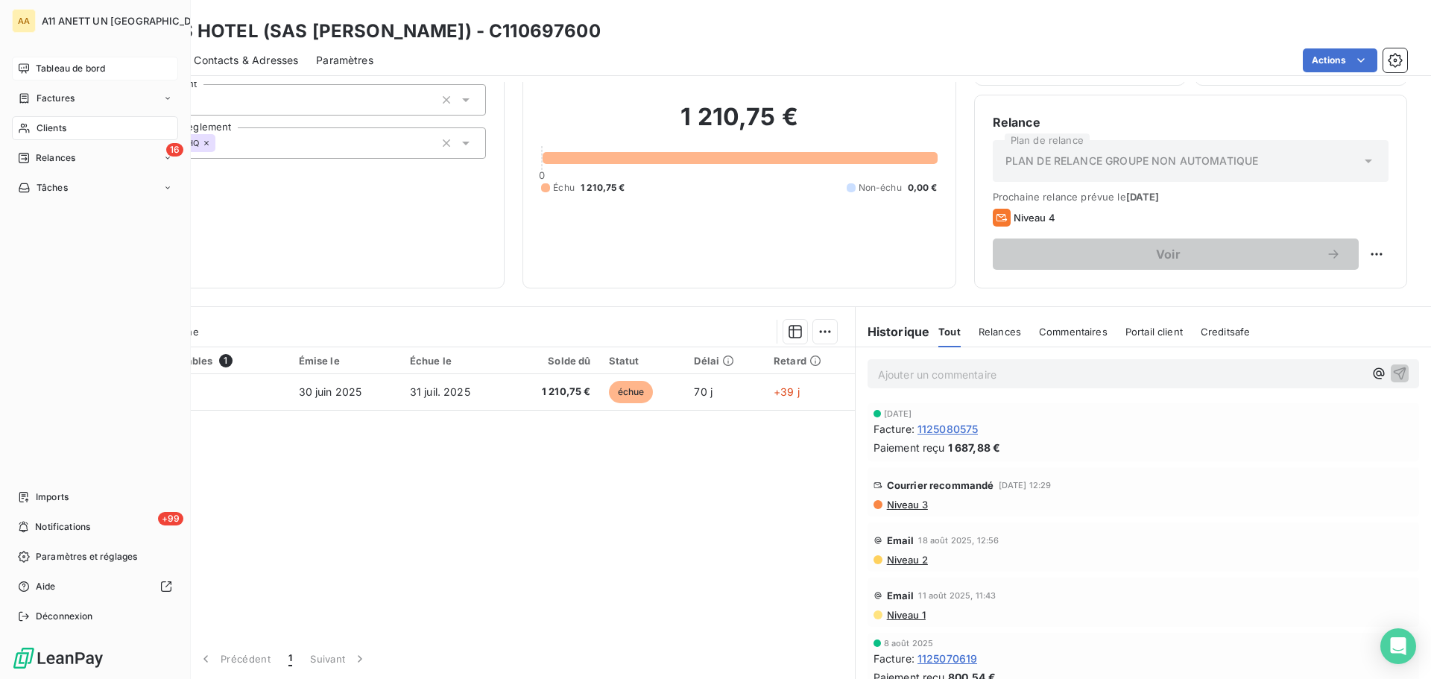
click at [46, 68] on span "Tableau de bord" at bounding box center [70, 68] width 69 height 13
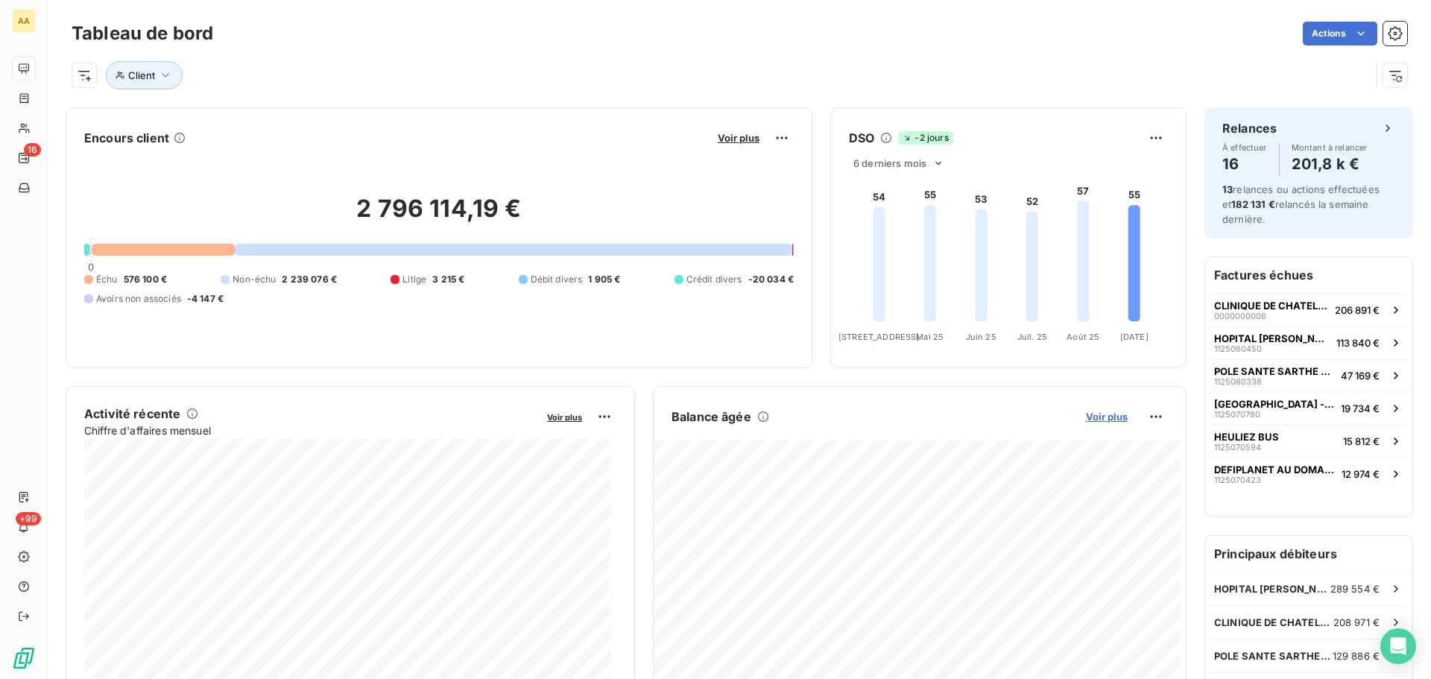
click at [1114, 418] on span "Voir plus" at bounding box center [1107, 417] width 42 height 12
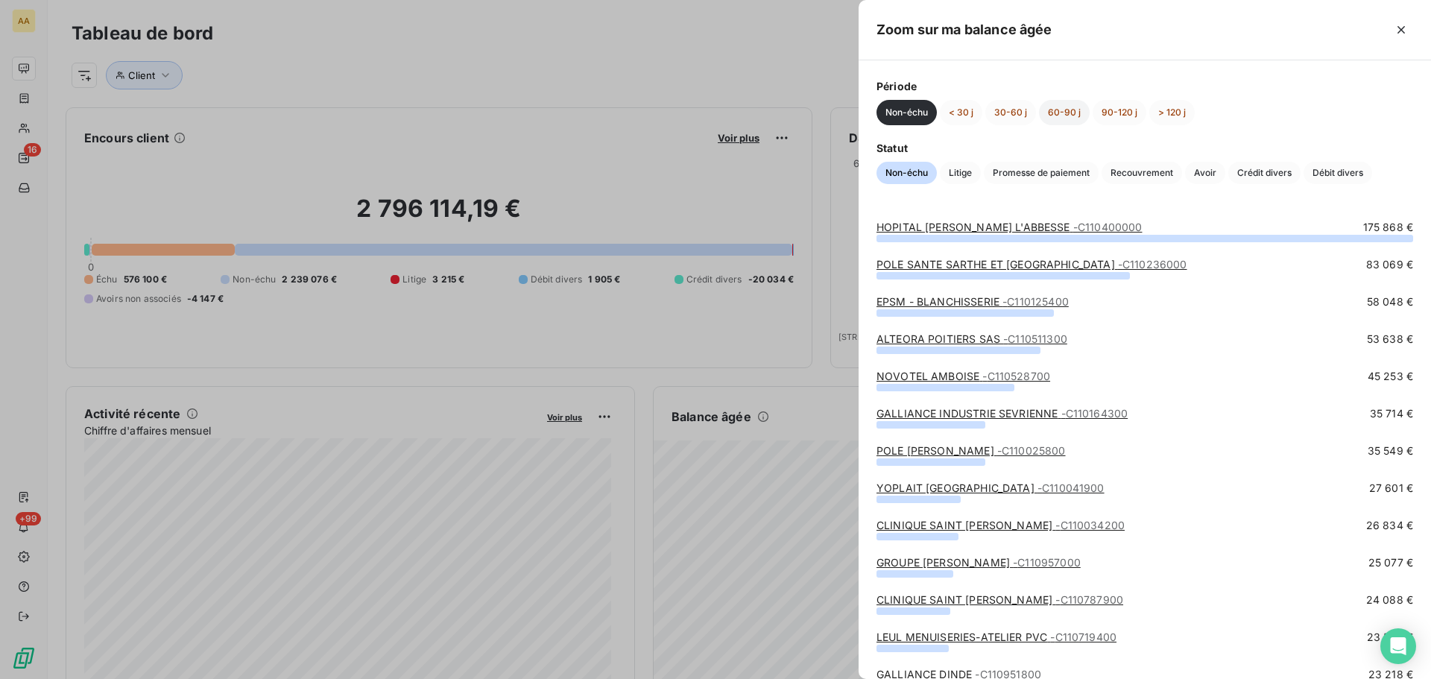
click at [1055, 116] on button "60-90 j" at bounding box center [1064, 112] width 51 height 25
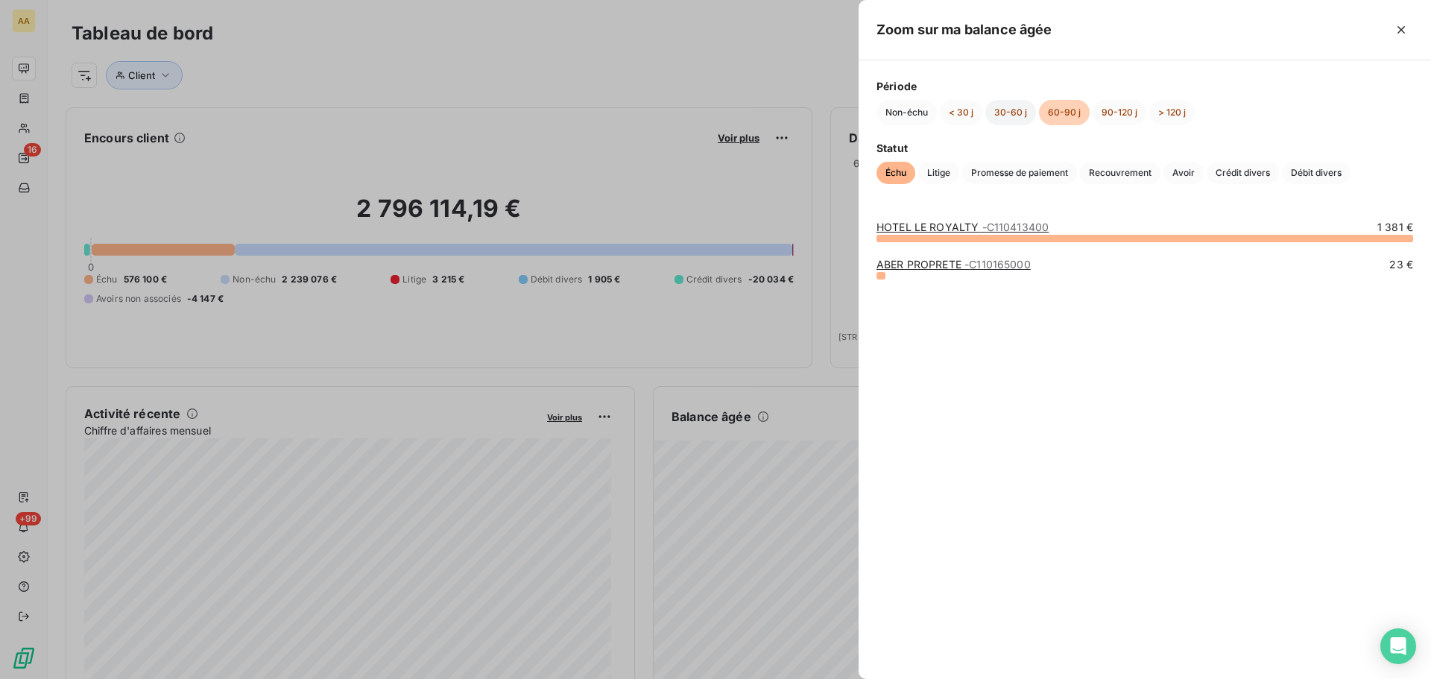
click at [1017, 114] on button "30-60 j" at bounding box center [1010, 112] width 51 height 25
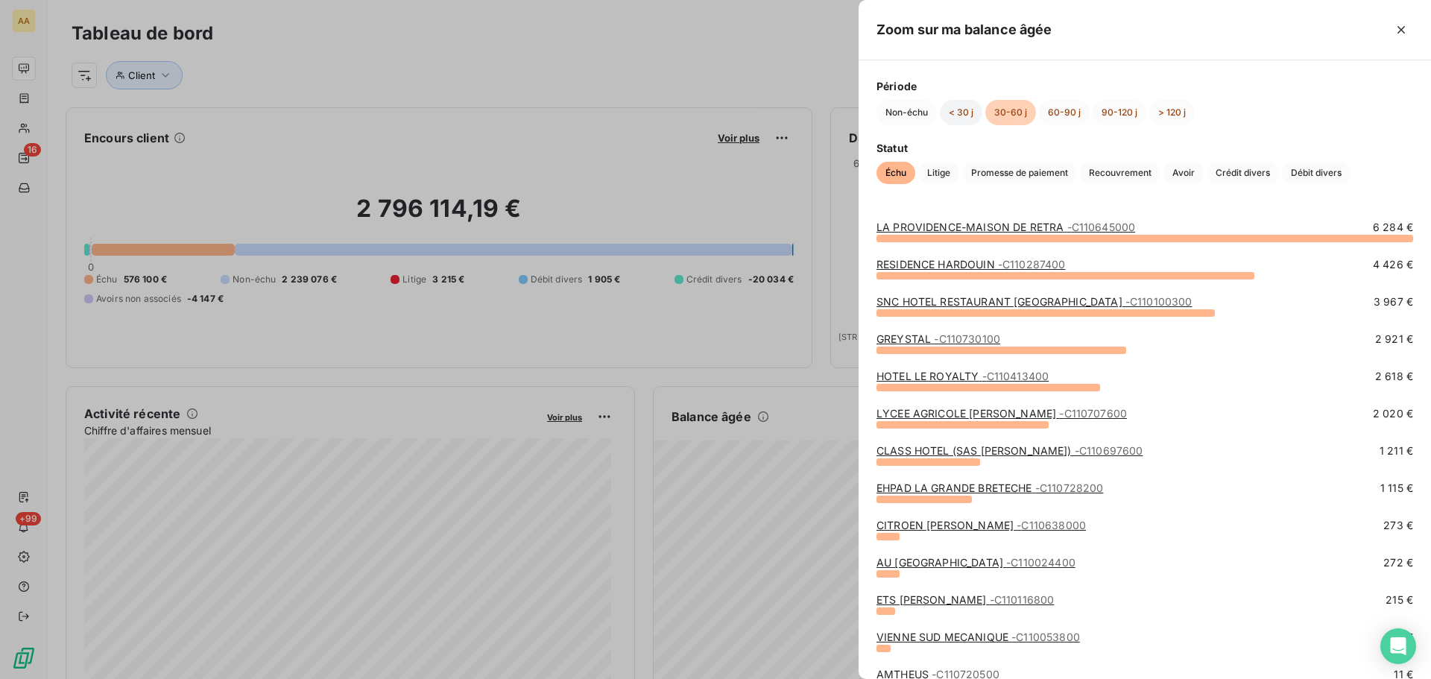
click at [959, 112] on button "< 30 j" at bounding box center [961, 112] width 42 height 25
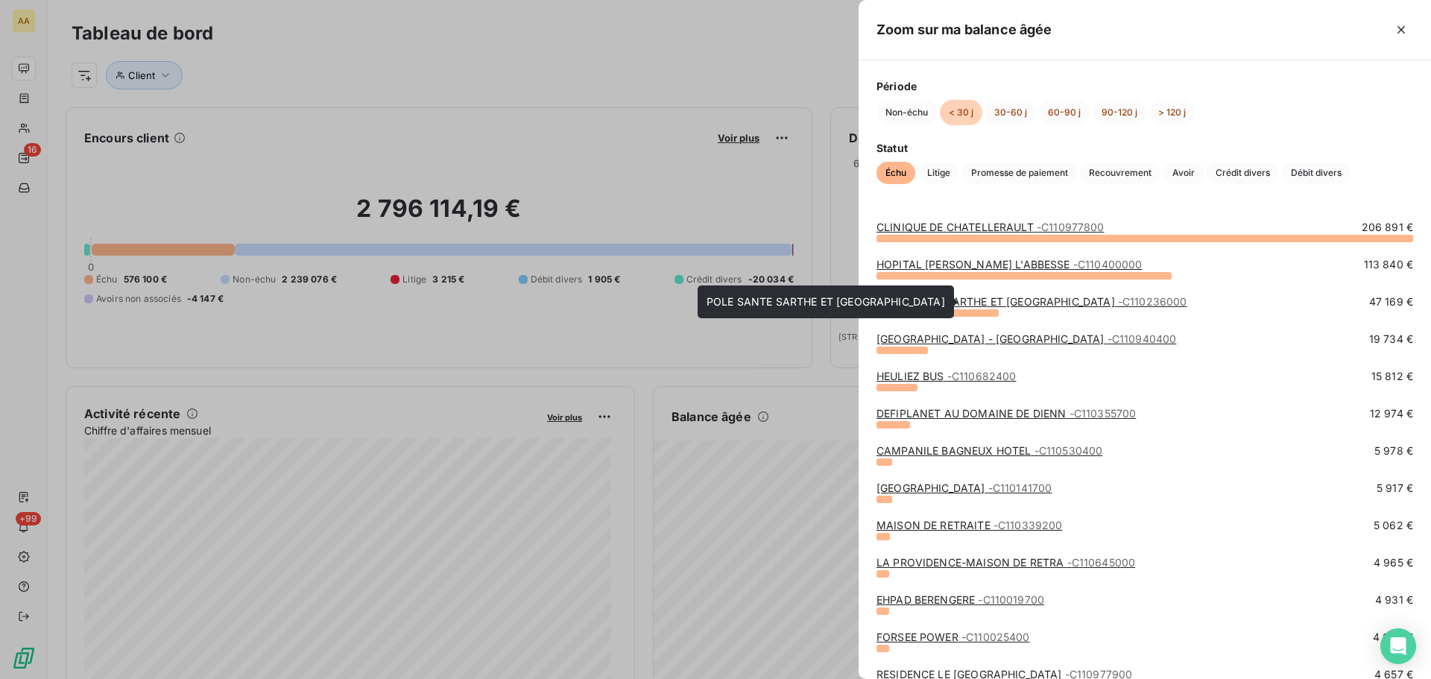
click at [952, 306] on link "POLE [GEOGRAPHIC_DATA] ET LOIR - C110236000" at bounding box center [1031, 301] width 311 height 13
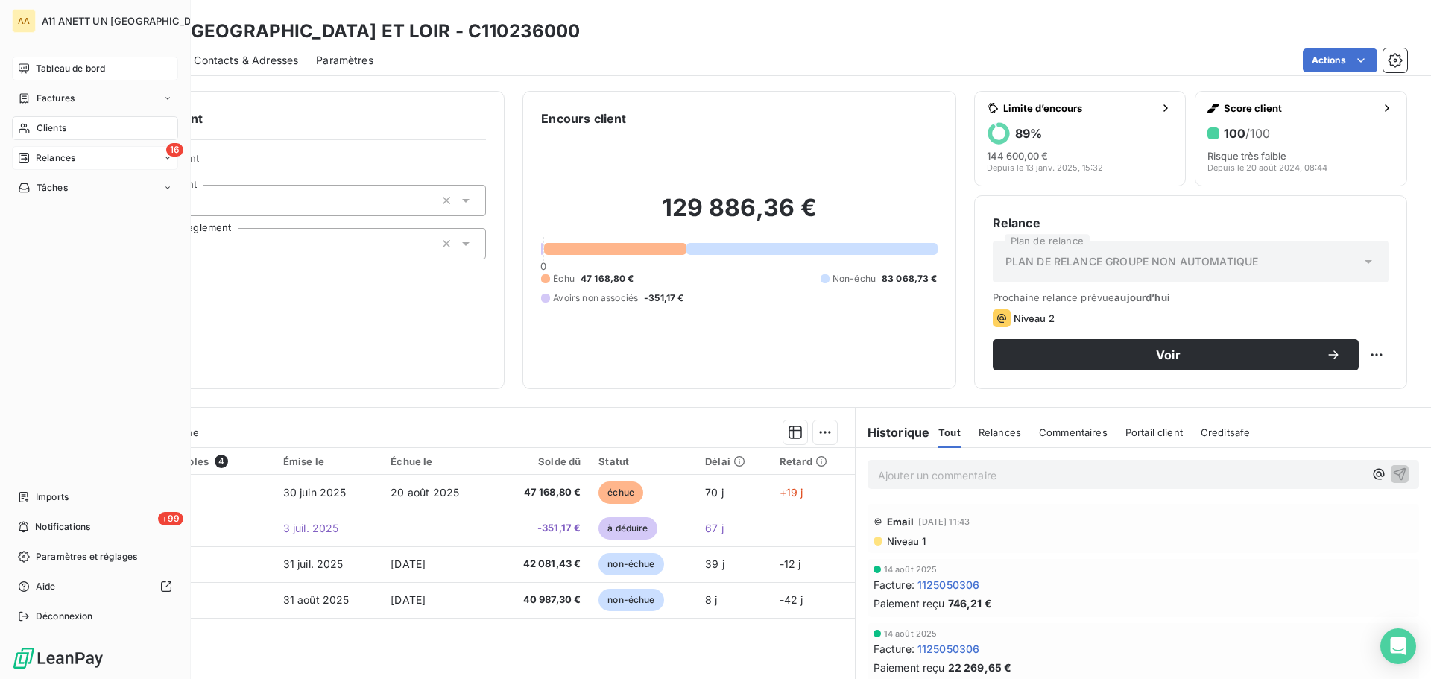
click at [51, 162] on span "Relances" at bounding box center [56, 157] width 40 height 13
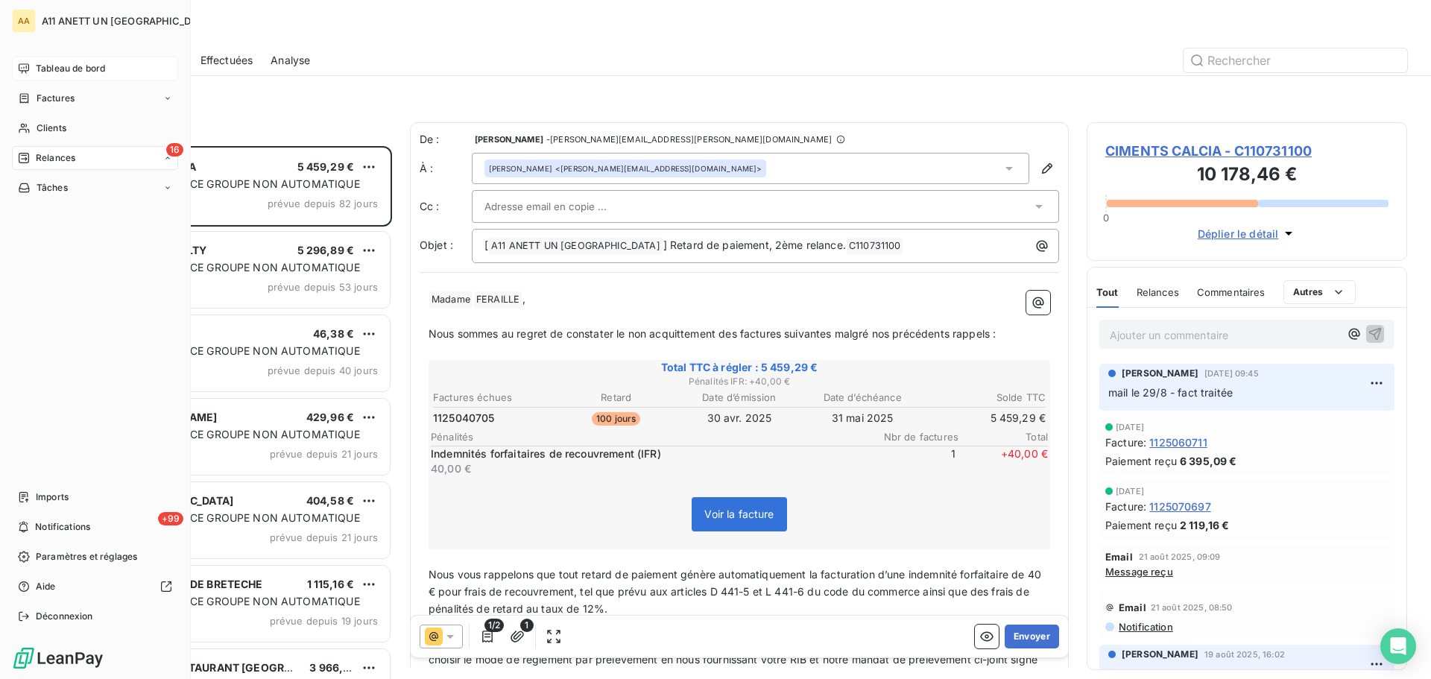
scroll to position [522, 309]
click at [55, 72] on span "Tableau de bord" at bounding box center [70, 68] width 69 height 13
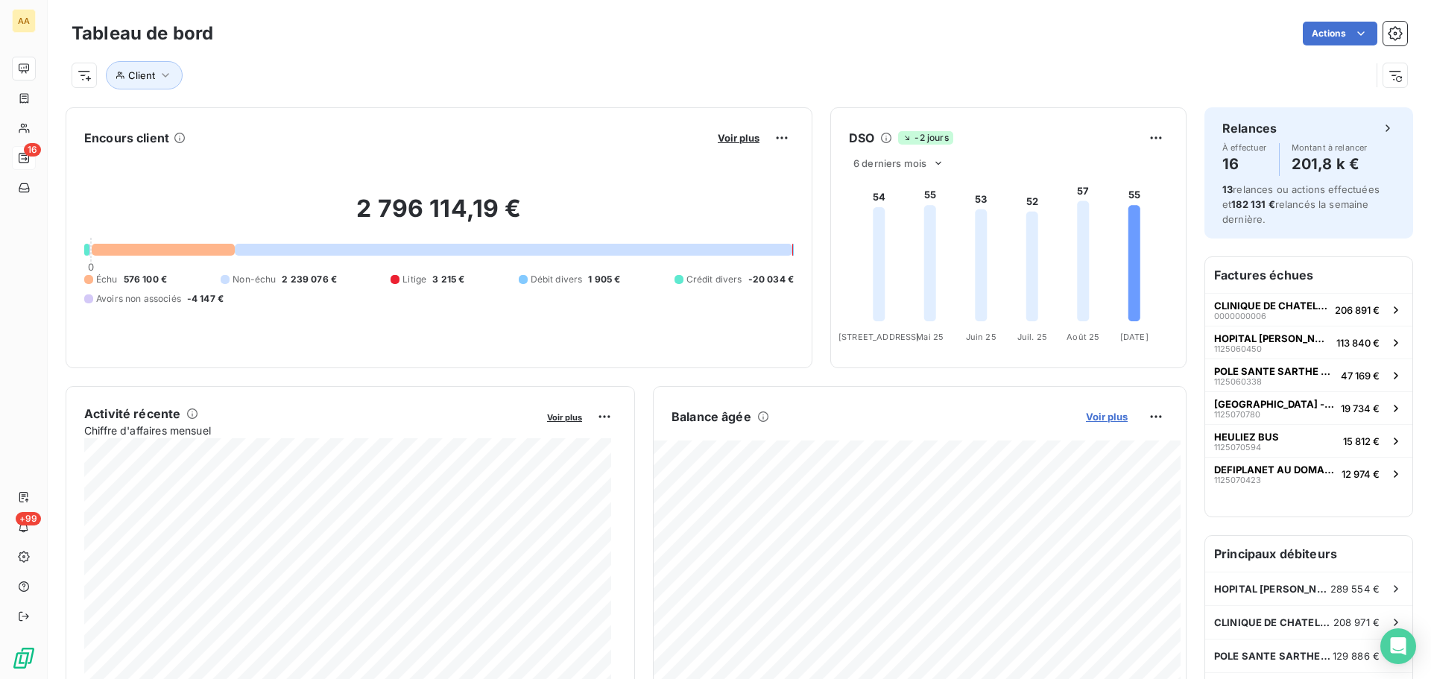
click at [1092, 419] on span "Voir plus" at bounding box center [1107, 417] width 42 height 12
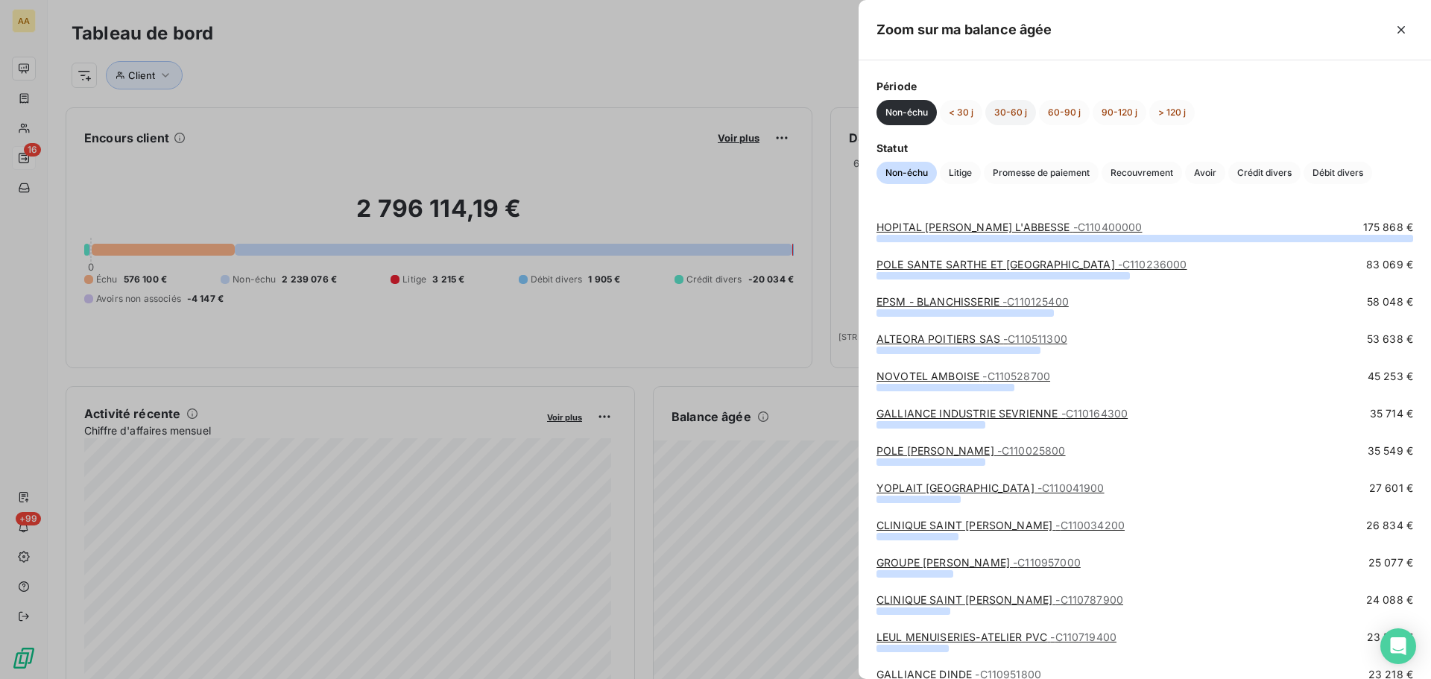
click at [1004, 112] on button "30-60 j" at bounding box center [1010, 112] width 51 height 25
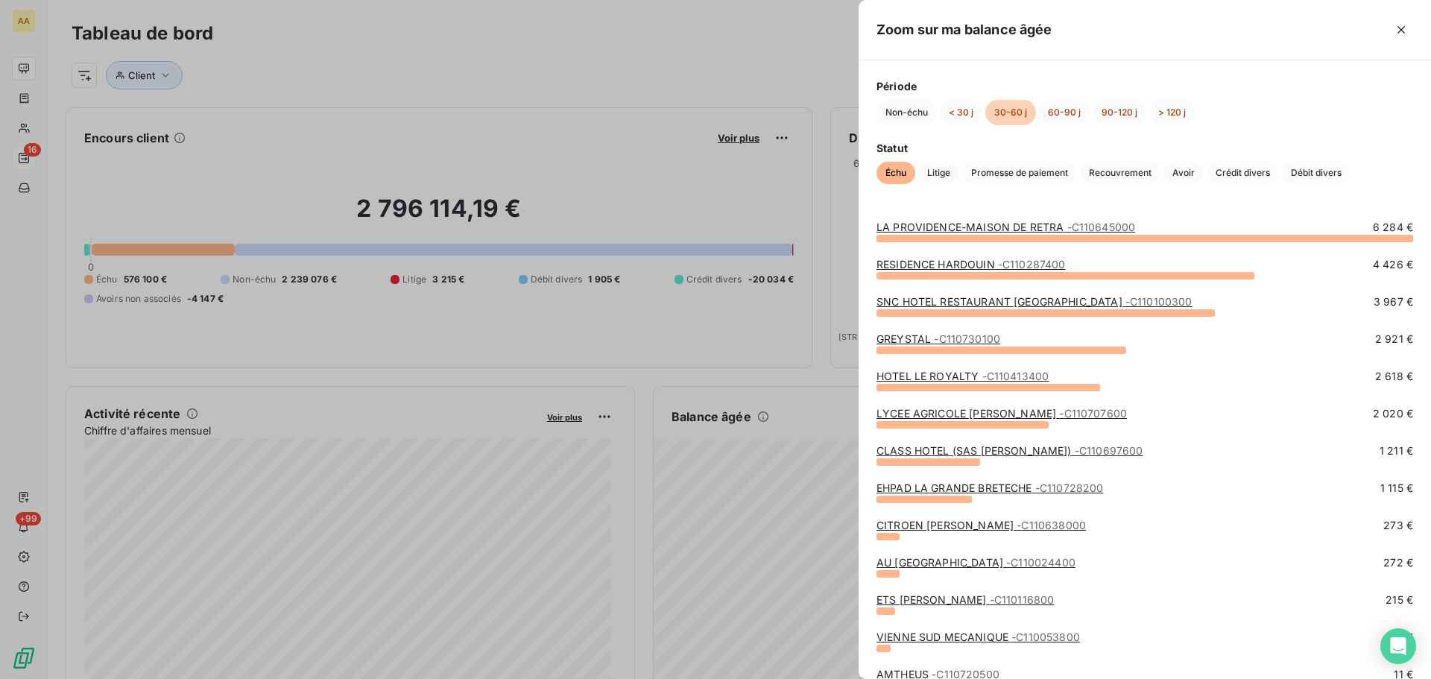
scroll to position [61, 0]
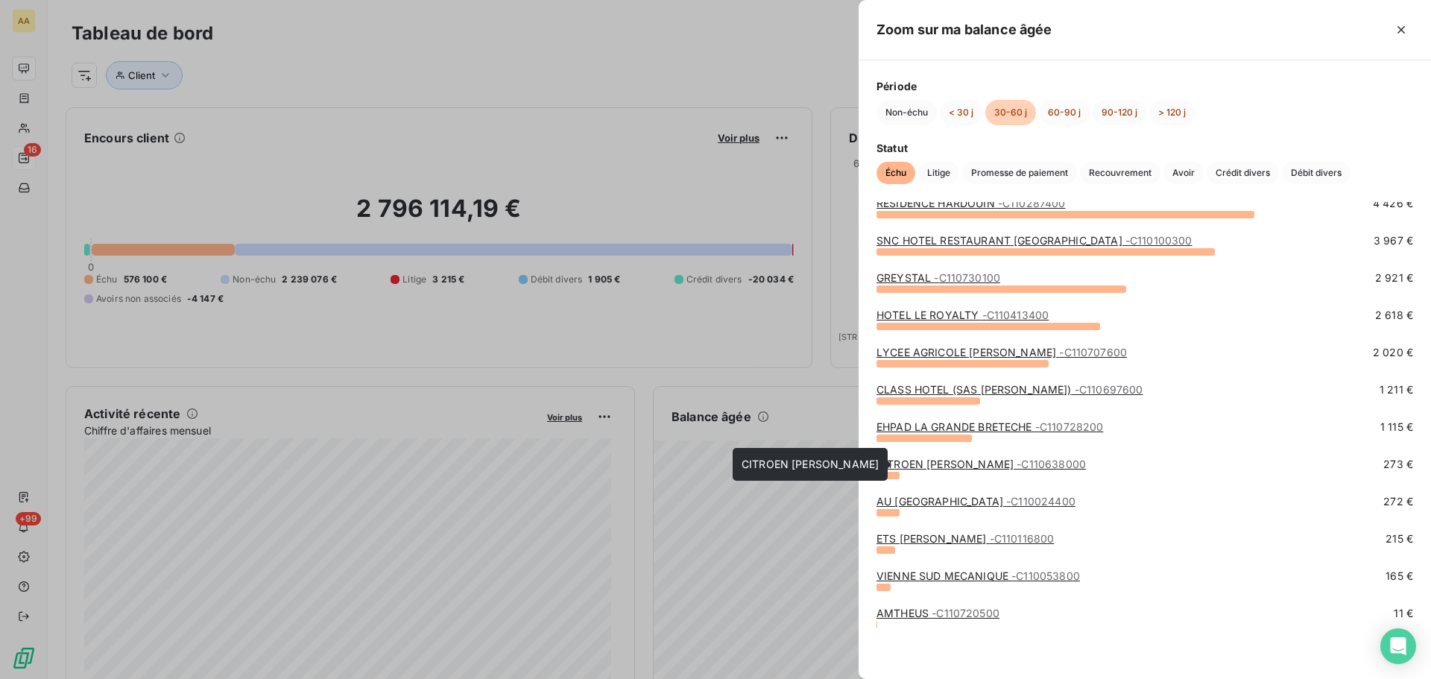
click at [926, 467] on link "CITROEN [PERSON_NAME] - C110638000" at bounding box center [980, 464] width 209 height 13
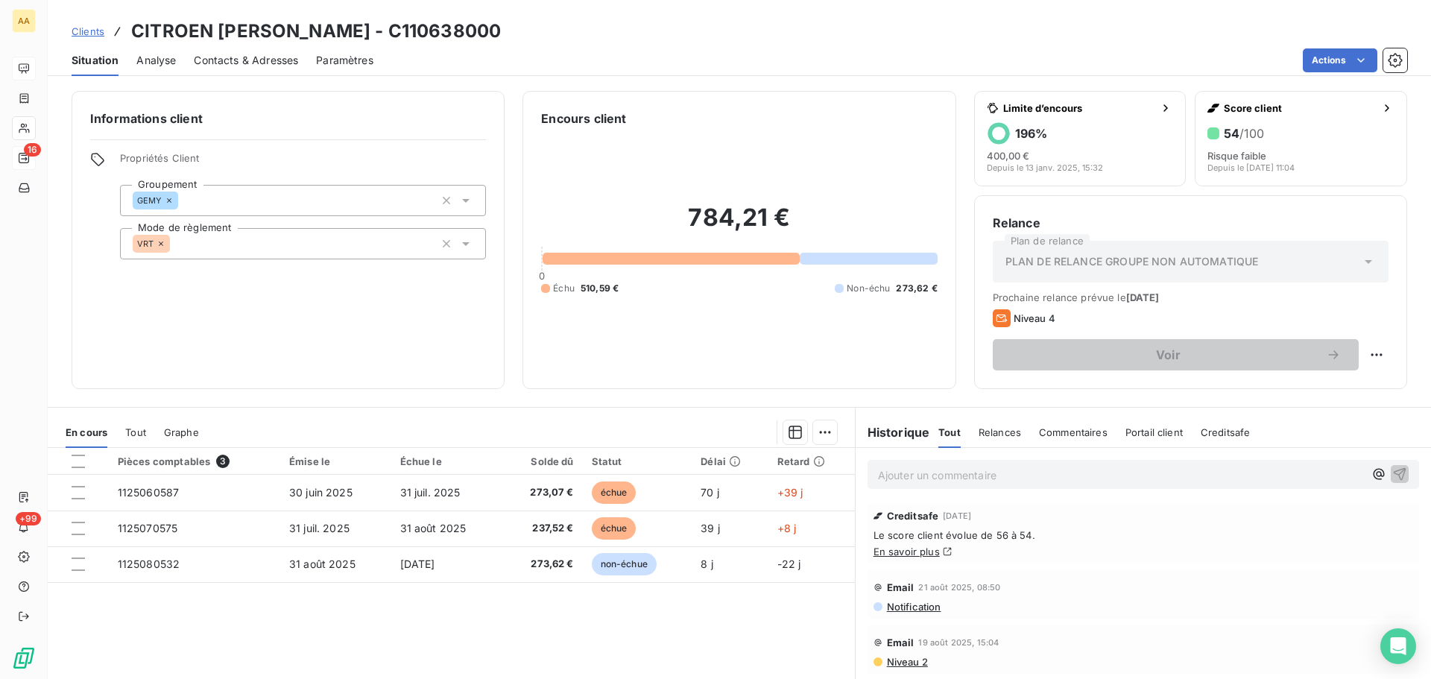
click at [896, 476] on p "Ajouter un commentaire ﻿" at bounding box center [1121, 475] width 486 height 19
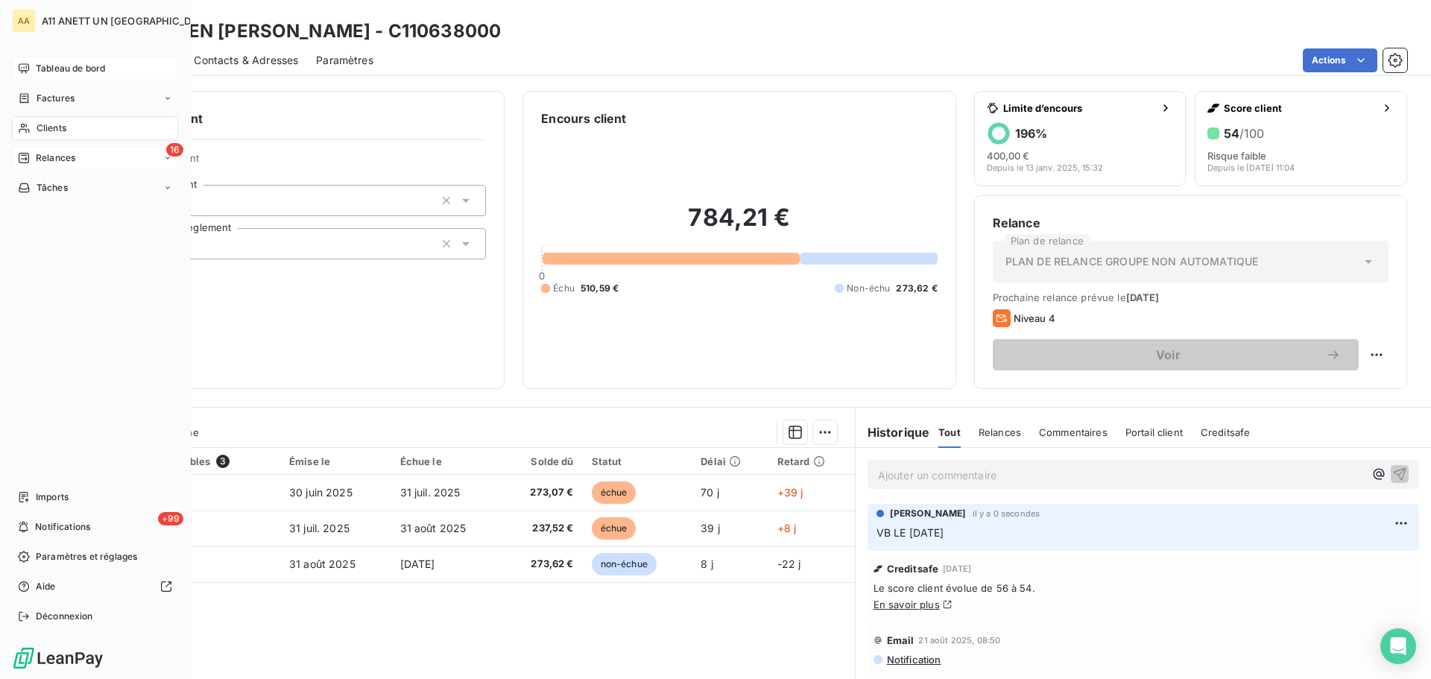
click at [74, 66] on span "Tableau de bord" at bounding box center [70, 68] width 69 height 13
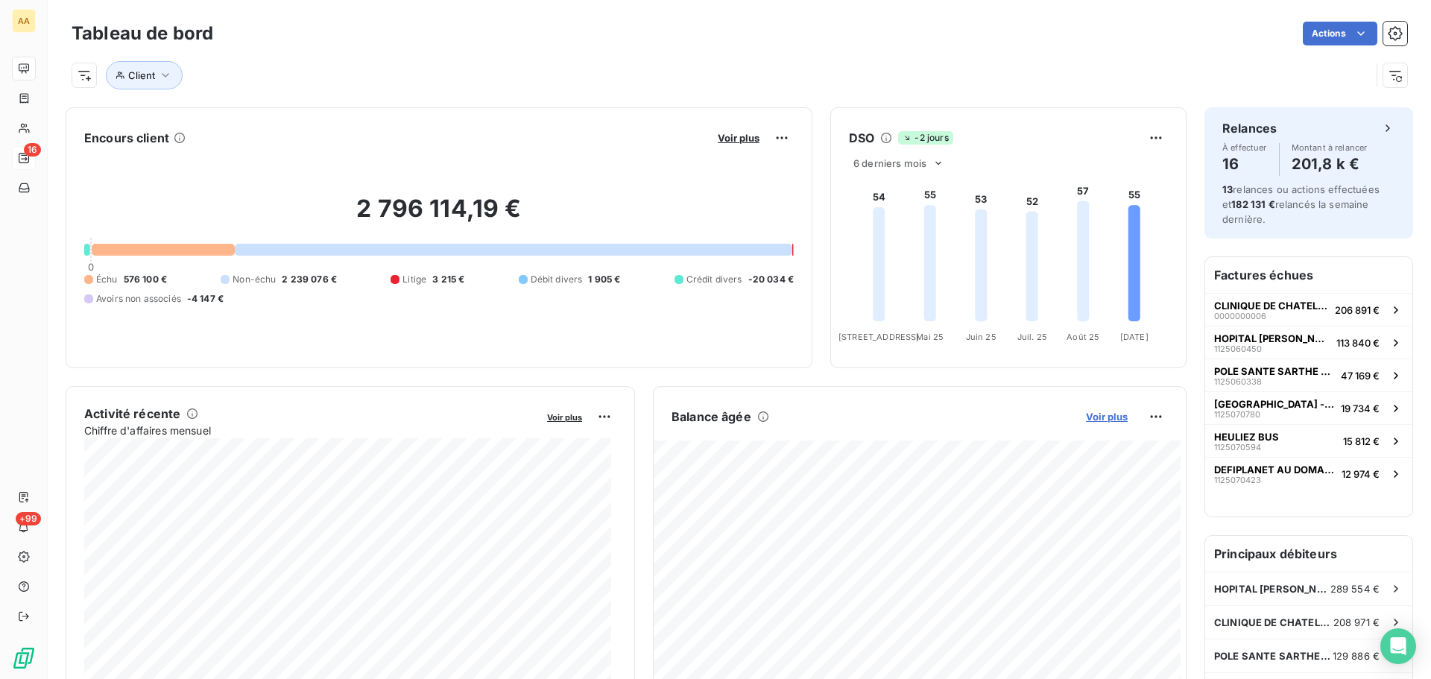
click at [1090, 417] on span "Voir plus" at bounding box center [1107, 417] width 42 height 12
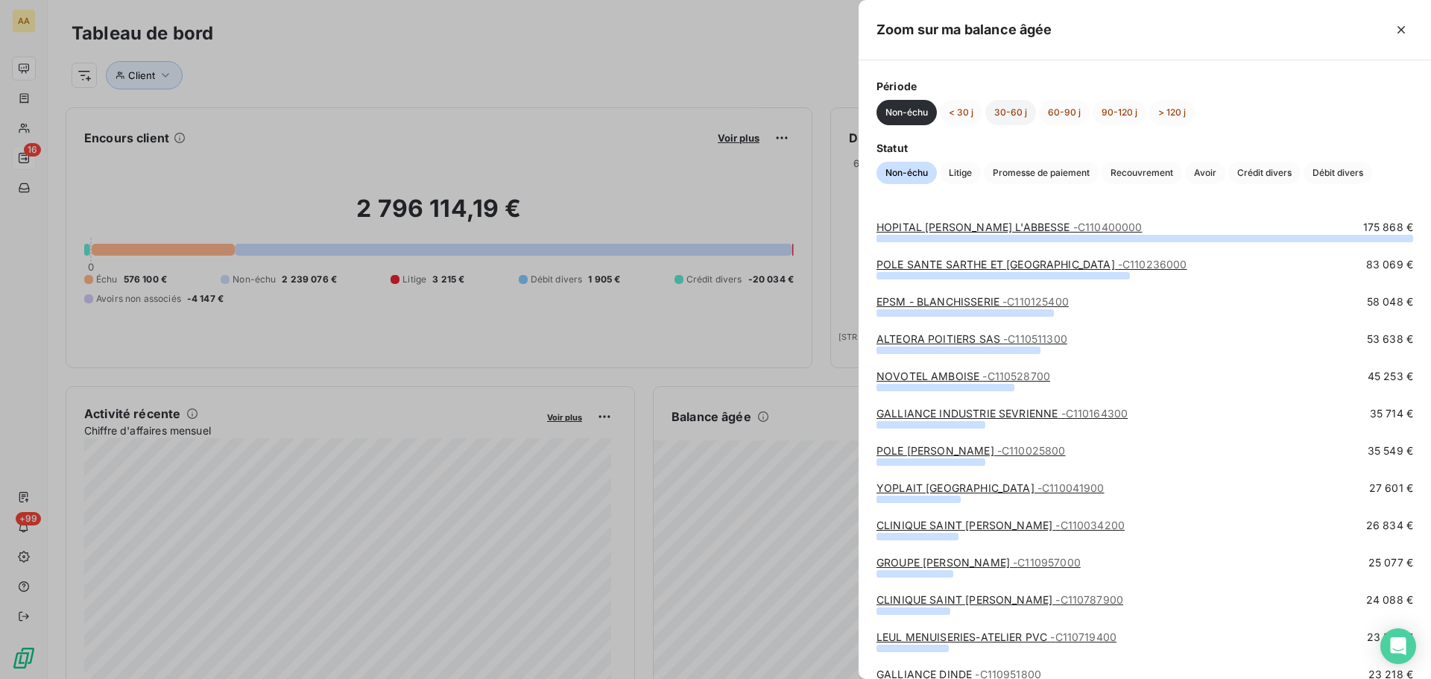
click at [1021, 117] on button "30-60 j" at bounding box center [1010, 112] width 51 height 25
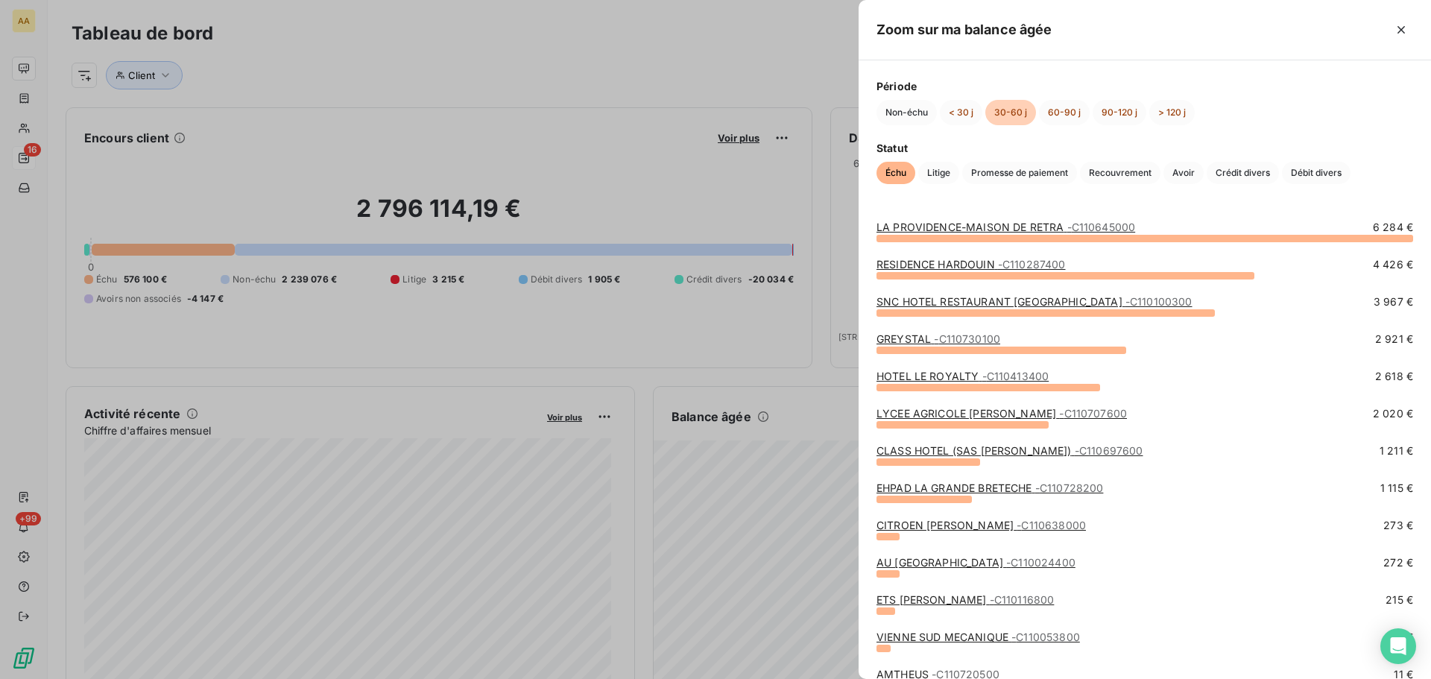
click at [530, 22] on div at bounding box center [715, 339] width 1431 height 679
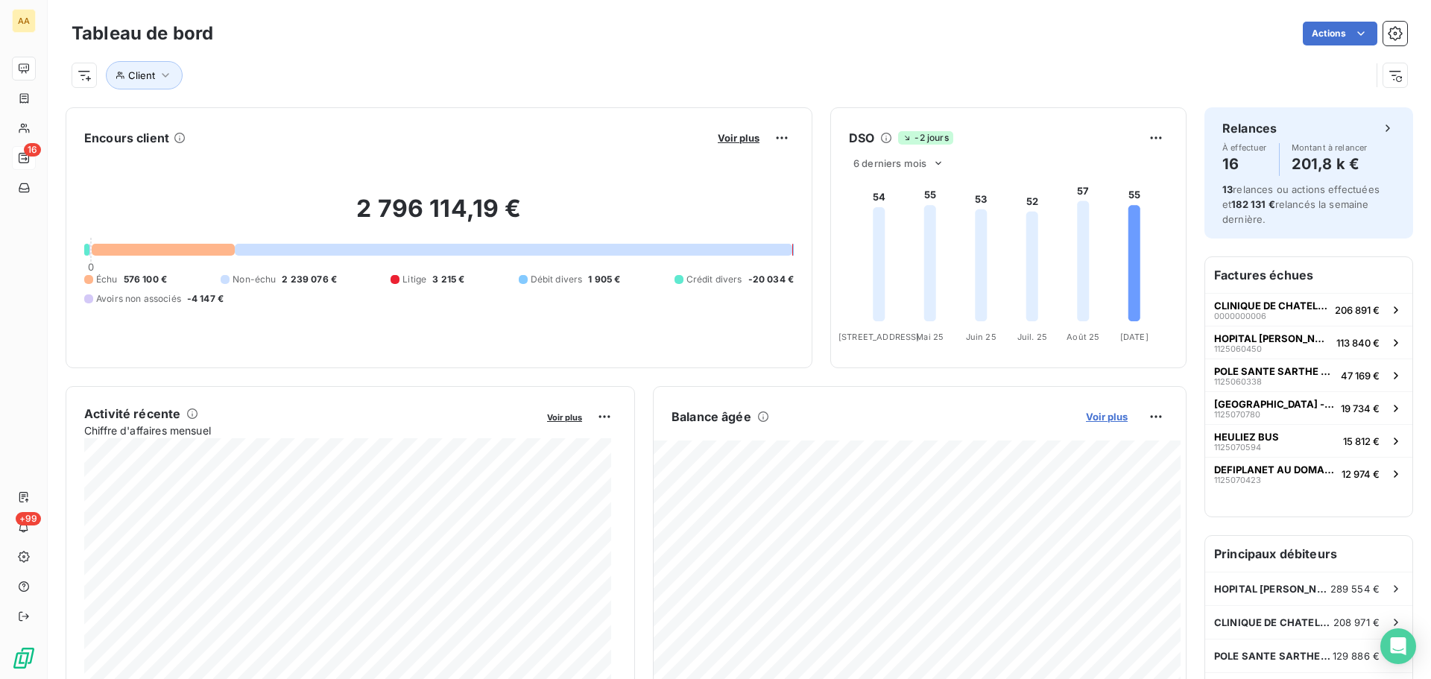
click at [1090, 420] on span "Voir plus" at bounding box center [1107, 417] width 42 height 12
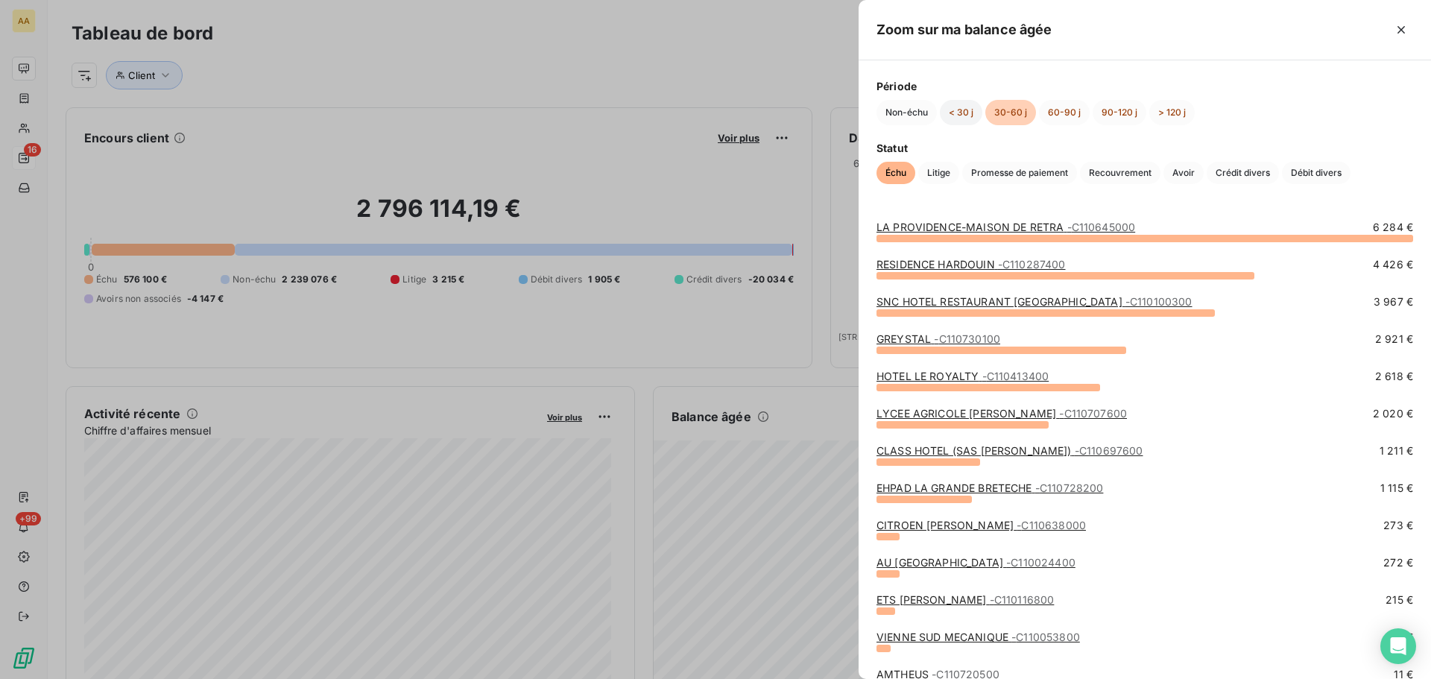
click at [959, 115] on button "< 30 j" at bounding box center [961, 112] width 42 height 25
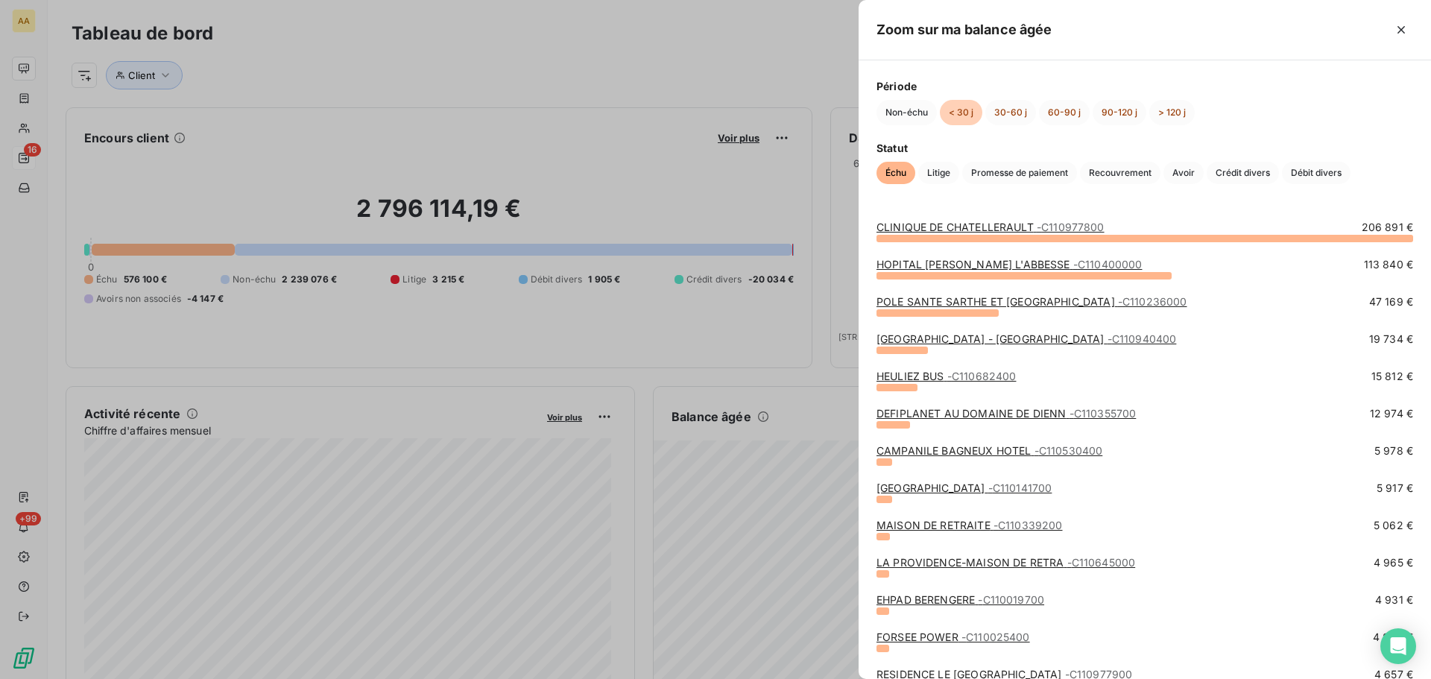
click at [957, 112] on button "< 30 j" at bounding box center [961, 112] width 42 height 25
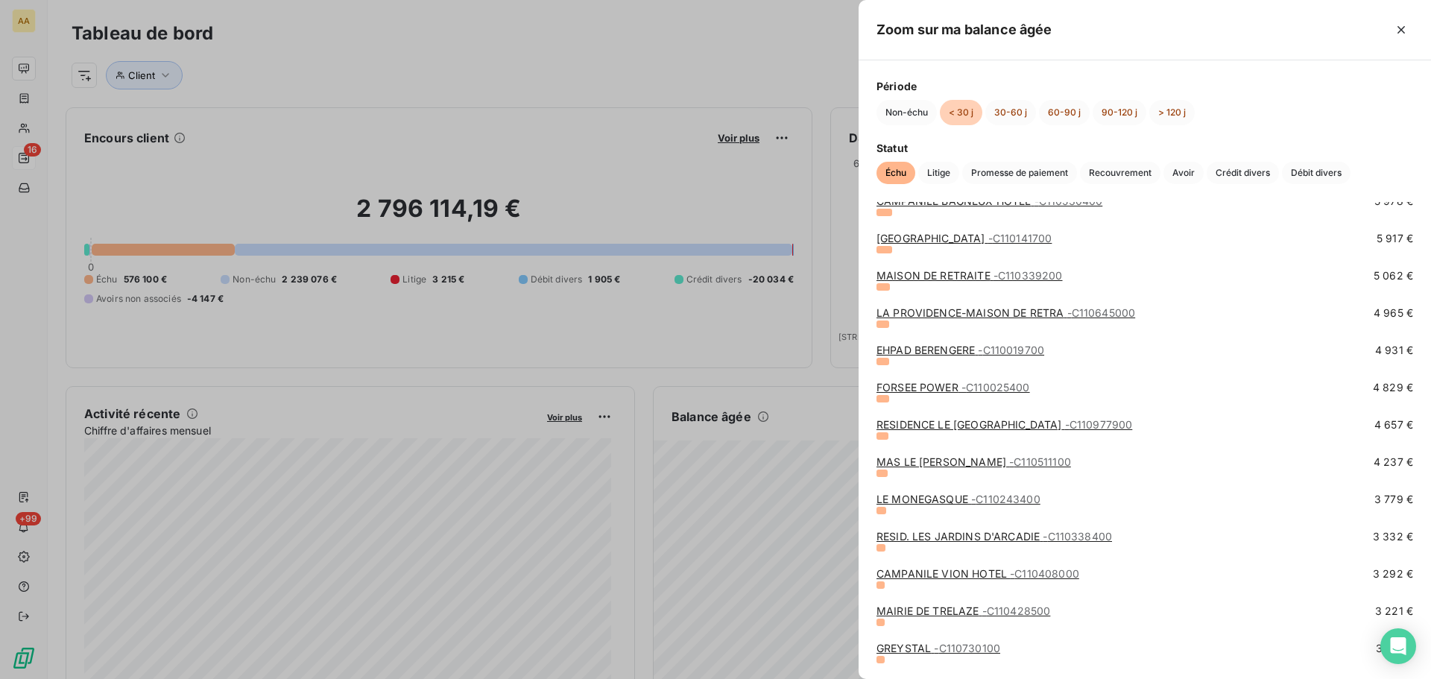
scroll to position [224, 0]
